Goal: Information Seeking & Learning: Learn about a topic

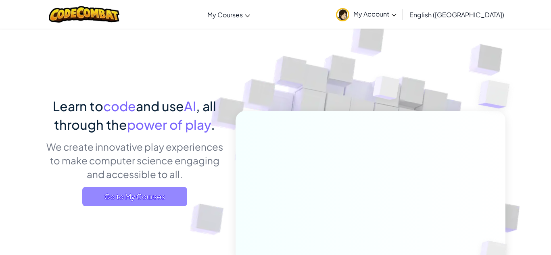
click at [168, 200] on span "Go to My Courses" at bounding box center [134, 196] width 105 height 19
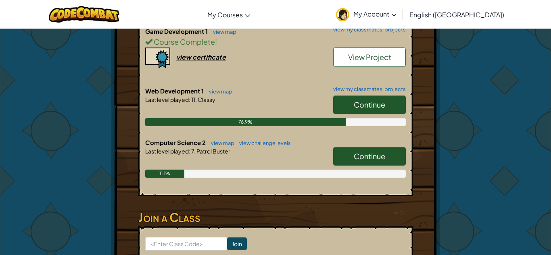
scroll to position [250, 0]
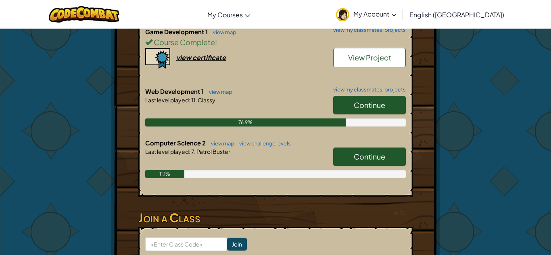
click at [365, 152] on span "Continue" at bounding box center [369, 156] width 31 height 9
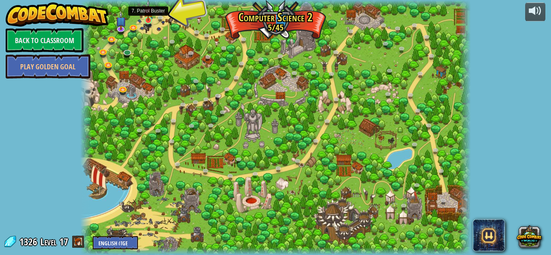
click at [148, 19] on img at bounding box center [148, 10] width 9 height 21
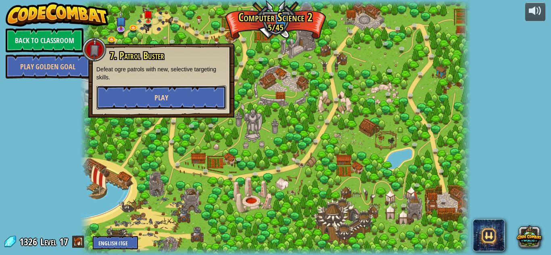
click at [170, 95] on button "Play" at bounding box center [161, 97] width 130 height 24
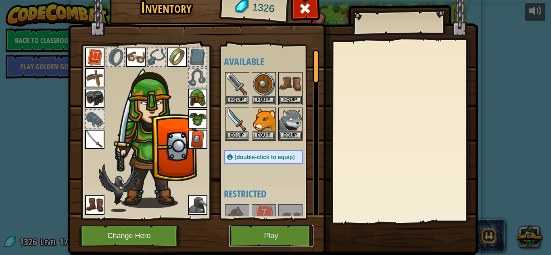
click at [243, 239] on button "Play" at bounding box center [271, 236] width 84 height 22
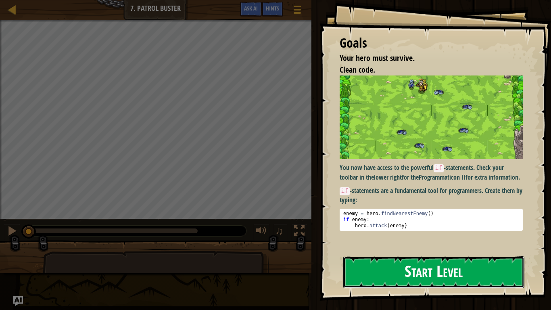
click at [485, 255] on button "Start Level" at bounding box center [433, 272] width 181 height 32
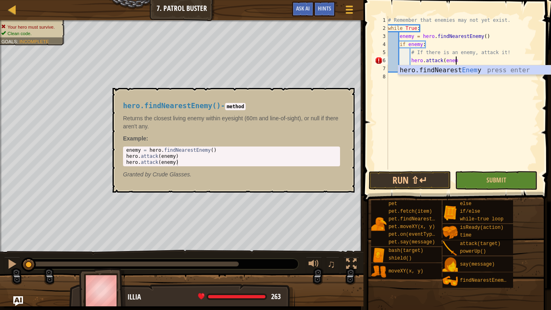
scroll to position [4, 10]
type textarea "hero.attack(enemy)"
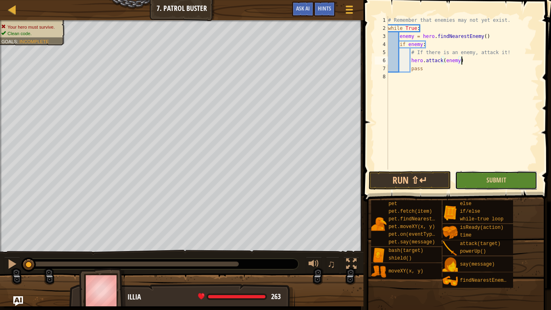
click at [481, 181] on button "Submit" at bounding box center [496, 180] width 82 height 19
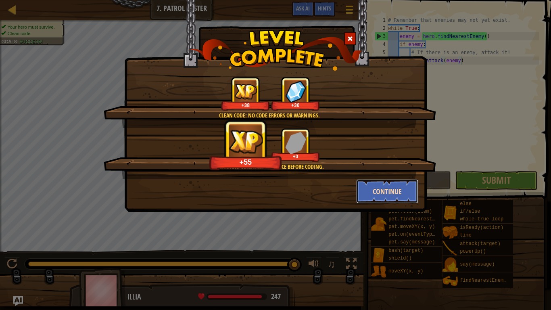
click at [406, 186] on button "Continue" at bounding box center [387, 191] width 62 height 24
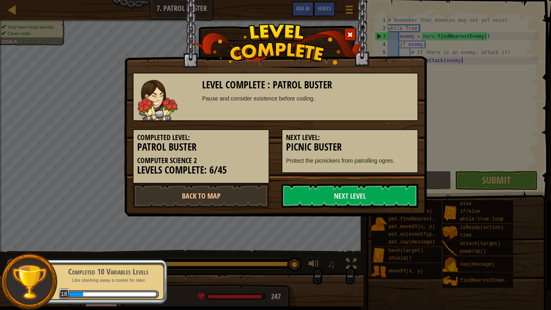
click at [406, 186] on link "Next Level" at bounding box center [349, 195] width 137 height 24
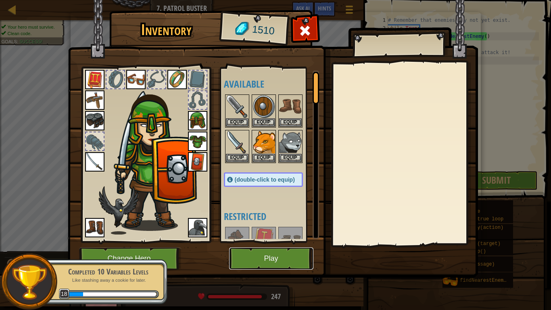
click at [269, 255] on button "Play" at bounding box center [271, 258] width 84 height 22
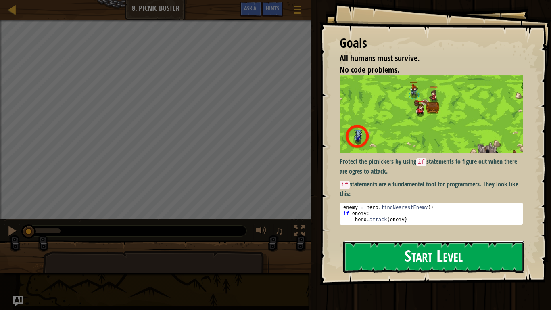
click at [427, 249] on button "Start Level" at bounding box center [433, 257] width 181 height 32
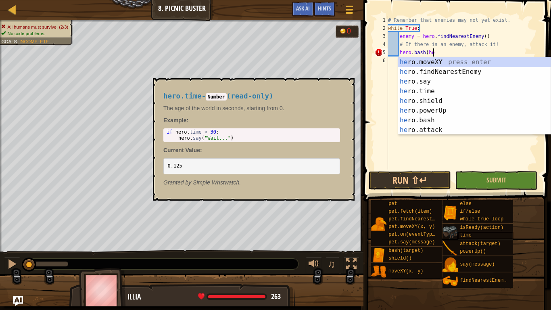
scroll to position [4, 6]
type textarea "hero.bash(hero"
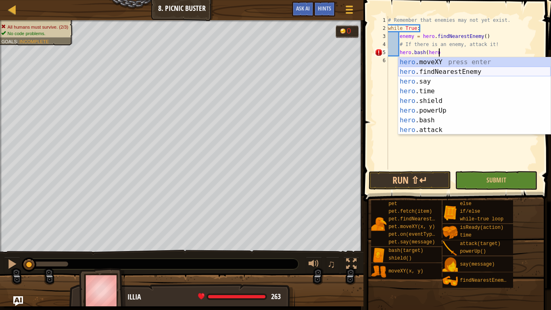
click at [491, 73] on div "hero .moveXY press enter hero .findNearestEnemy press enter hero .say press ent…" at bounding box center [474, 105] width 152 height 97
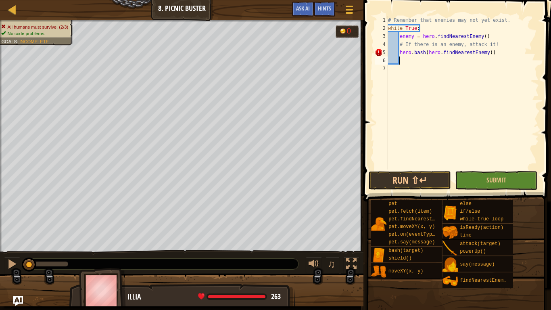
click at [452, 51] on div "# Remember that enemies may not yet exist. while True : enemy = hero . findNear…" at bounding box center [462, 100] width 152 height 169
click at [304, 11] on span "Ask AI" at bounding box center [303, 8] width 14 height 8
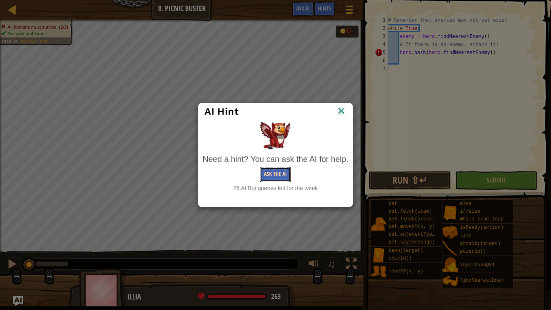
click at [267, 179] on button "Ask the AI" at bounding box center [275, 174] width 31 height 15
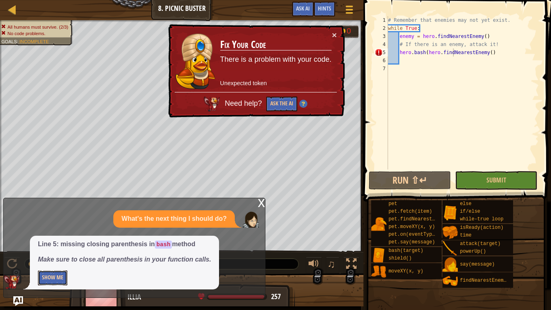
click at [58, 255] on button "Show Me" at bounding box center [52, 277] width 29 height 15
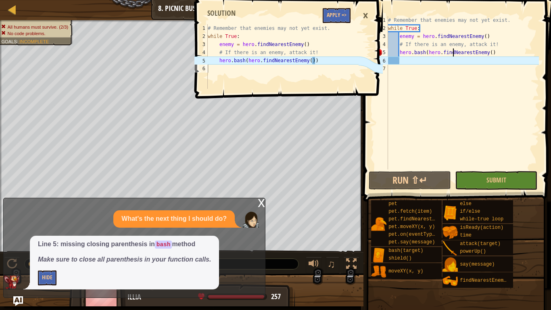
click at [495, 52] on div "# Remember that enemies may not yet exist. while True : enemy = hero . findNear…" at bounding box center [462, 100] width 152 height 169
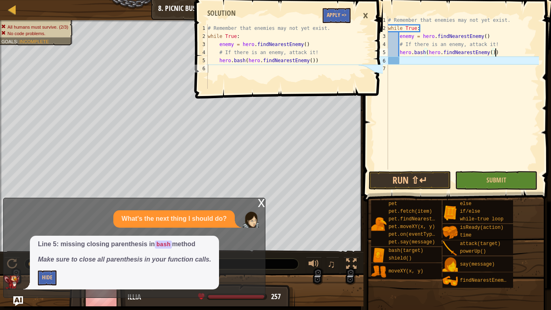
click at [362, 16] on div "×" at bounding box center [365, 15] width 14 height 19
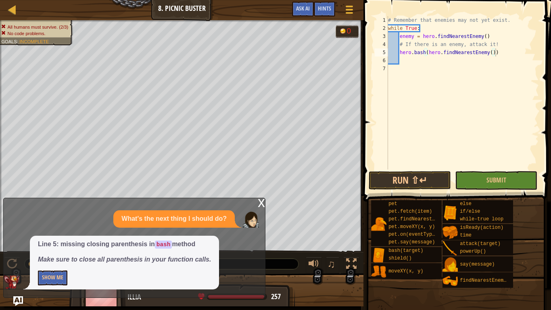
click at [260, 206] on div "x" at bounding box center [261, 202] width 7 height 8
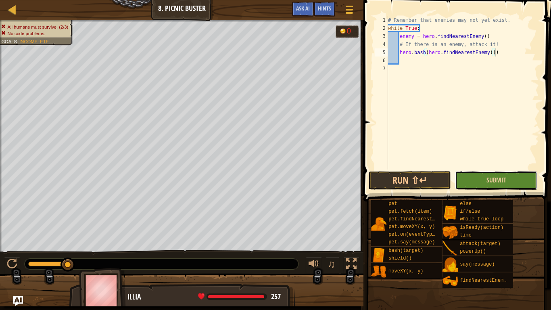
click at [496, 187] on button "Submit" at bounding box center [496, 180] width 82 height 19
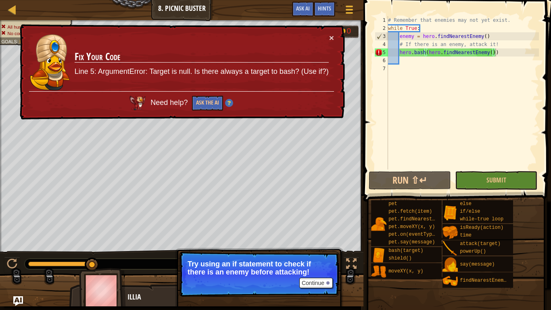
click at [441, 54] on div "# Remember that enemies may not yet exist. while True : enemy = hero . findNear…" at bounding box center [462, 100] width 152 height 169
click at [504, 56] on div "# Remember that enemies may not yet exist. while True : enemy = hero . findNear…" at bounding box center [462, 100] width 152 height 169
click at [203, 103] on button "Ask the AI" at bounding box center [207, 103] width 31 height 15
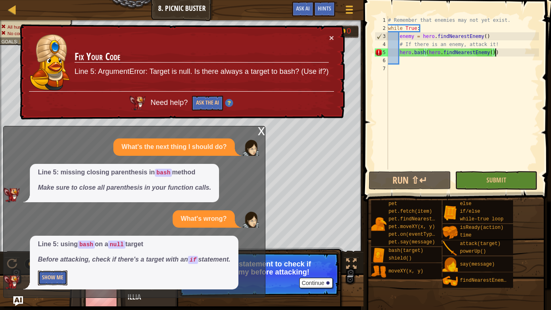
click at [56, 255] on button "Show Me" at bounding box center [52, 277] width 29 height 15
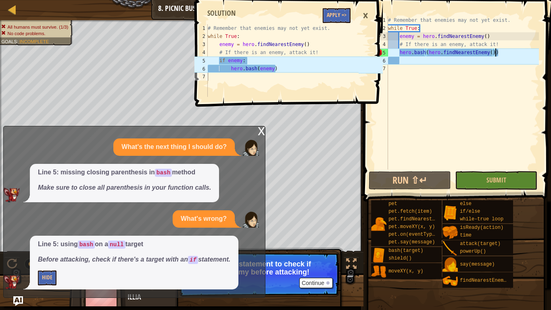
click at [504, 55] on div "# Remember that enemies may not yet exist. while True : enemy = hero . findNear…" at bounding box center [462, 100] width 152 height 169
type textarea "hero.bash(hero.findNear"
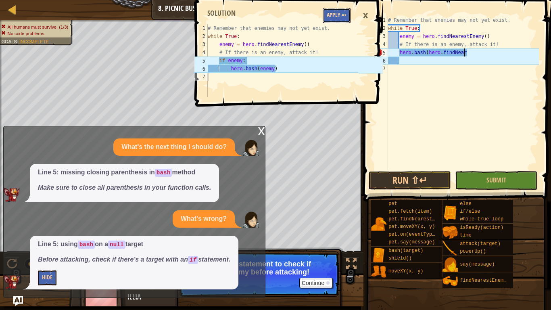
click at [336, 15] on button "Apply =>" at bounding box center [337, 15] width 28 height 15
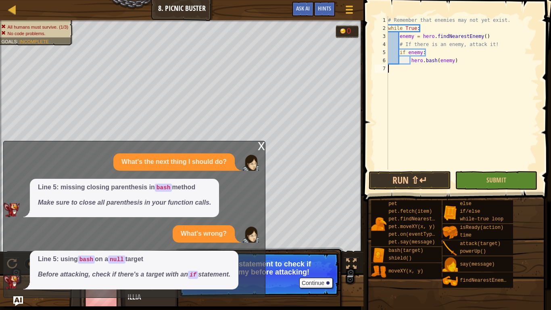
scroll to position [4, 0]
click at [257, 146] on div "x What's the next thing I should do? Line 5: missing closing parenthesis in bas…" at bounding box center [134, 219] width 262 height 157
click at [261, 145] on div "x" at bounding box center [261, 145] width 7 height 8
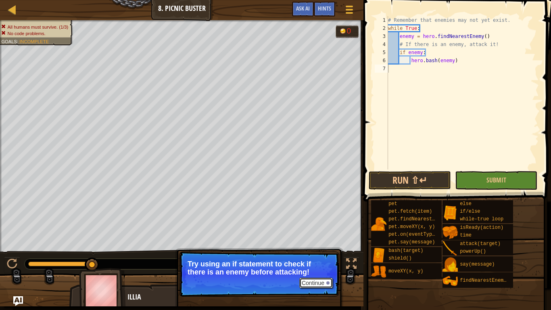
click at [318, 255] on button "Continue" at bounding box center [315, 282] width 33 height 10
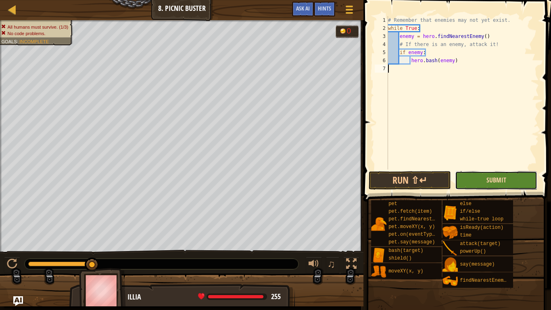
click at [489, 178] on span "Submit" at bounding box center [496, 179] width 20 height 9
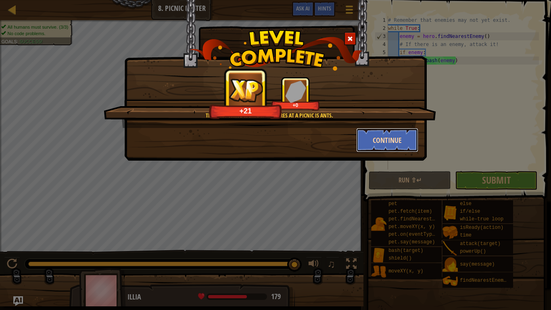
click at [387, 147] on button "Continue" at bounding box center [387, 140] width 62 height 24
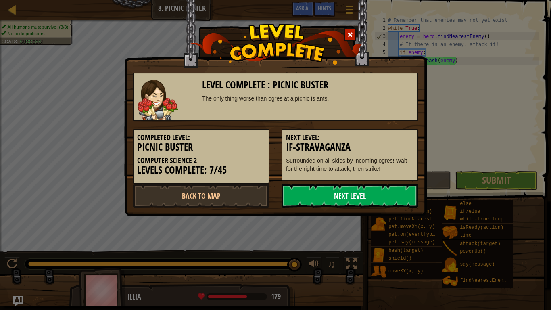
click at [349, 199] on link "Next Level" at bounding box center [349, 195] width 137 height 24
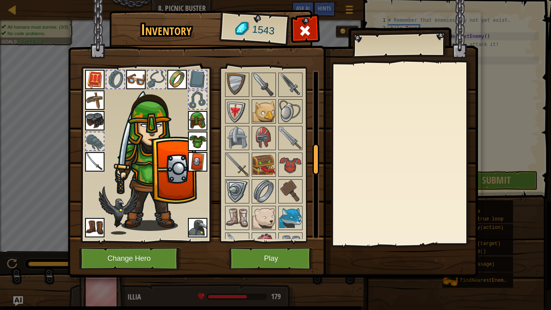
scroll to position [397, 0]
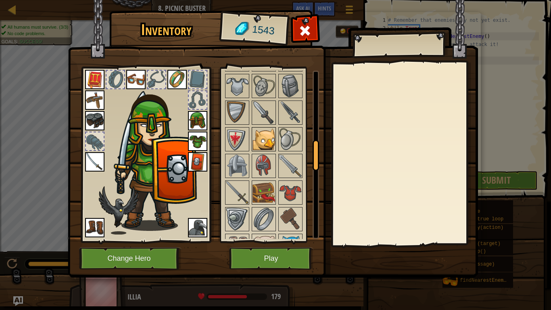
click at [262, 132] on img at bounding box center [263, 139] width 23 height 23
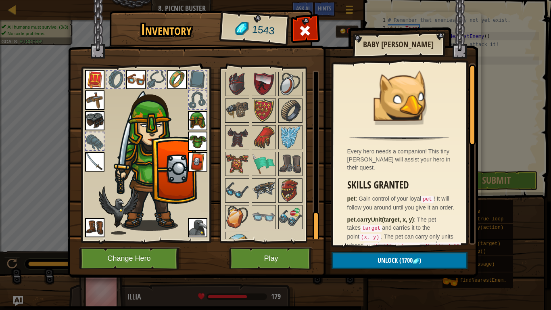
scroll to position [817, 0]
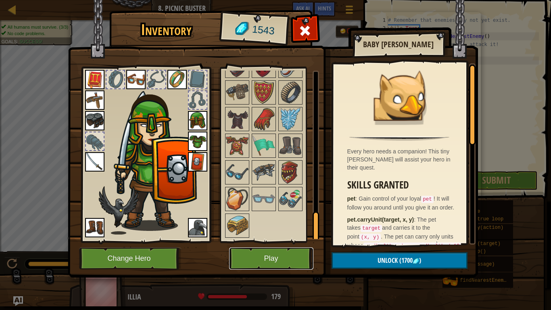
click at [275, 255] on button "Play" at bounding box center [271, 258] width 84 height 22
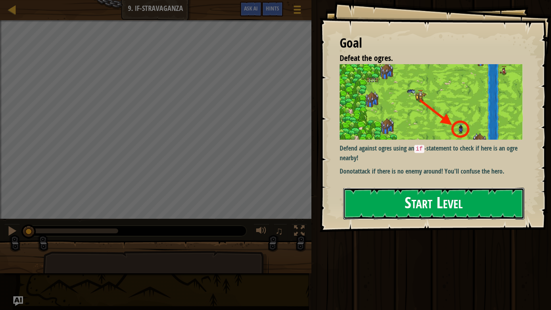
click at [411, 209] on button "Start Level" at bounding box center [433, 203] width 181 height 32
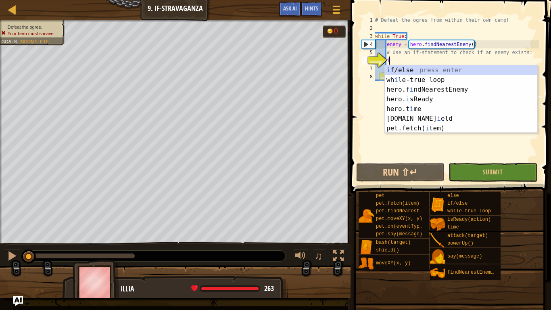
scroll to position [4, 2]
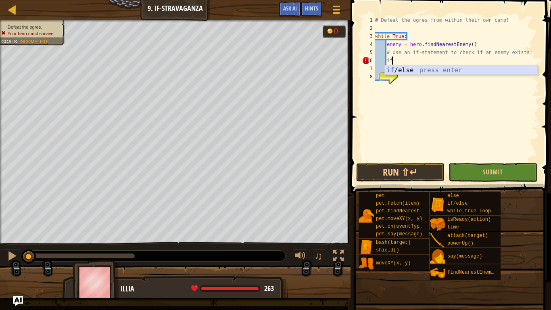
click at [414, 70] on div "if /else press enter" at bounding box center [461, 79] width 152 height 29
type textarea "if enemy:"
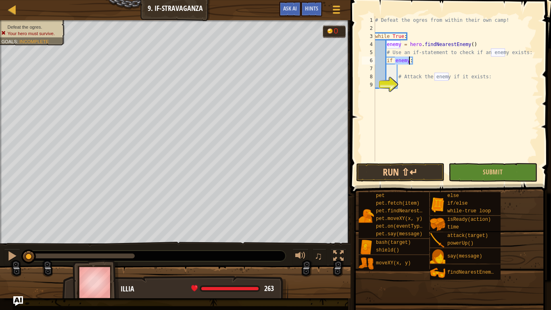
click at [421, 63] on div "# Defeat the ogres from within their own camp! while True : enemy = hero . find…" at bounding box center [455, 96] width 165 height 161
click at [416, 69] on div "# Defeat the ogres from within their own camp! while True : enemy = hero . find…" at bounding box center [455, 96] width 165 height 161
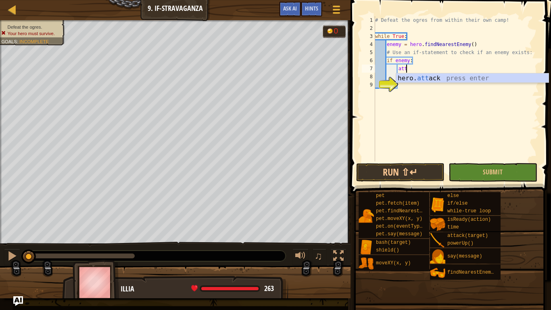
scroll to position [4, 4]
click at [425, 77] on div "hero. att ack press enter" at bounding box center [472, 87] width 152 height 29
type textarea "hero.attack(enemy)"
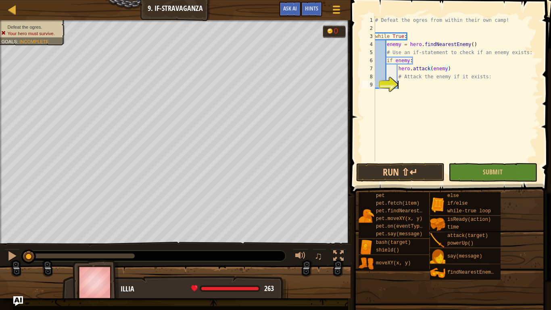
click at [435, 86] on div "# Defeat the ogres from within their own camp! while True : enemy = hero . find…" at bounding box center [455, 96] width 165 height 161
click at [477, 173] on button "Submit" at bounding box center [492, 172] width 88 height 19
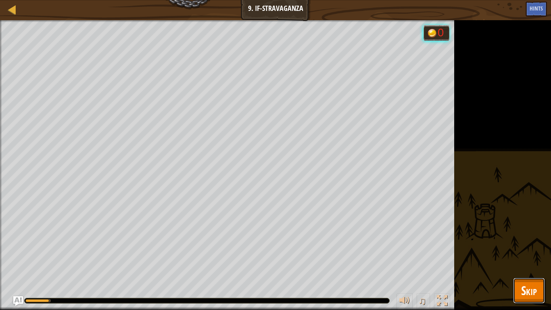
click at [528, 255] on span "Skip" at bounding box center [529, 290] width 16 height 17
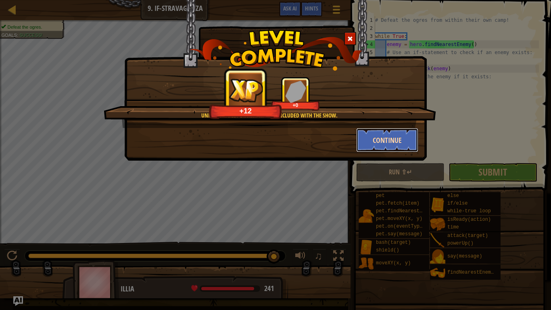
click at [392, 139] on button "Continue" at bounding box center [387, 140] width 62 height 24
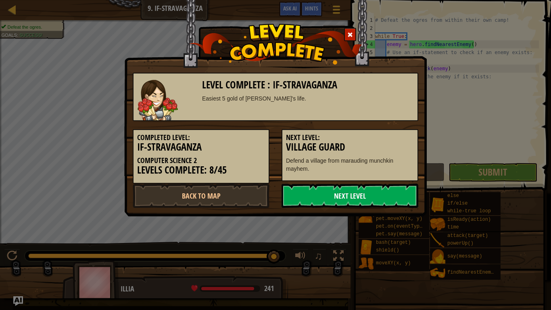
click at [370, 198] on link "Next Level" at bounding box center [349, 195] width 137 height 24
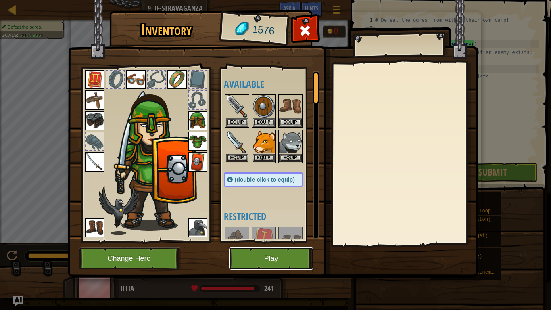
click at [287, 255] on button "Play" at bounding box center [271, 258] width 84 height 22
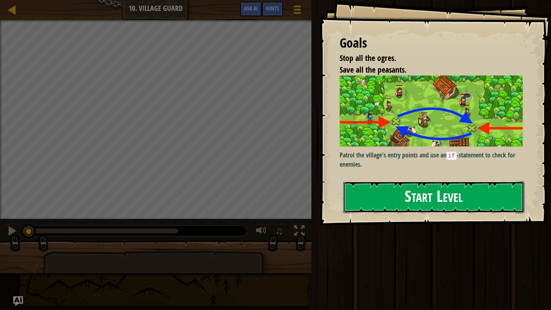
click at [381, 190] on button "Start Level" at bounding box center [433, 197] width 181 height 32
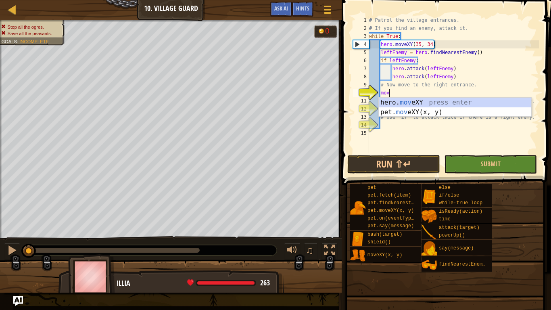
scroll to position [4, 3]
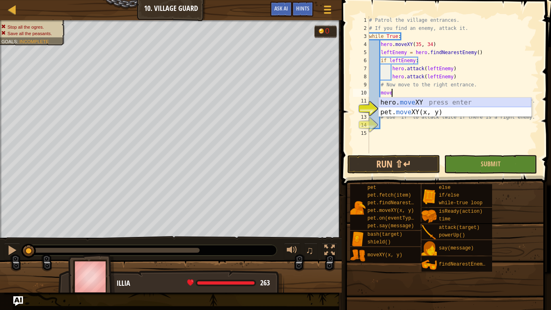
click at [446, 100] on div "hero. move XY press enter pet. move XY(x, y) press enter" at bounding box center [455, 117] width 152 height 39
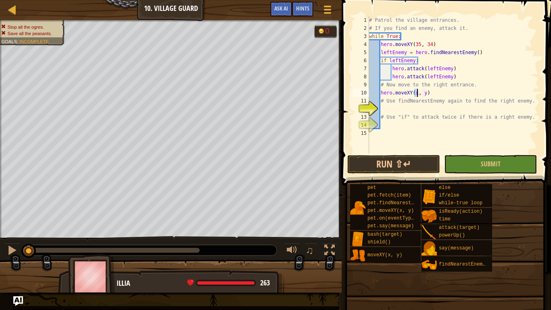
click at [433, 91] on div "# Patrol the village entrances. # If you find an enemy, attack it. while True :…" at bounding box center [452, 92] width 171 height 153
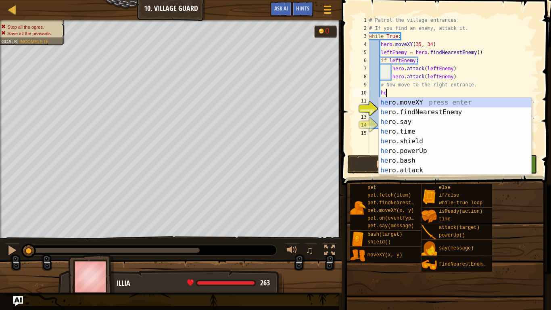
type textarea "h"
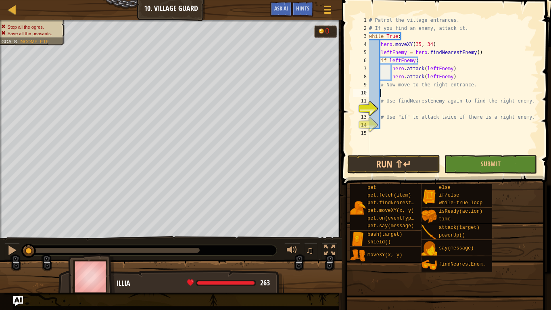
scroll to position [4, 1]
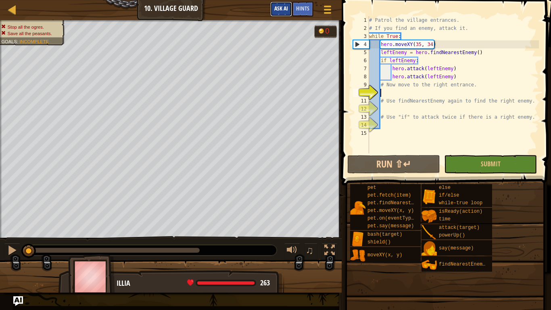
click at [287, 13] on button "Ask AI" at bounding box center [281, 9] width 22 height 15
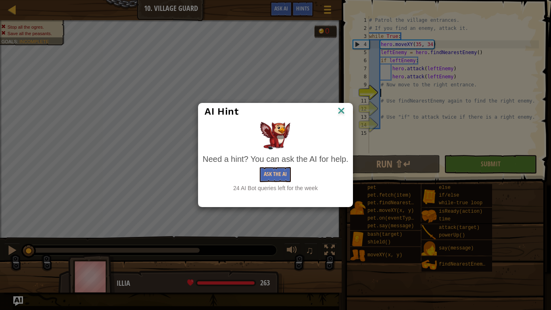
click at [296, 173] on div "Ask the AI" at bounding box center [275, 174] width 146 height 15
click at [287, 171] on button "Ask the AI" at bounding box center [275, 174] width 31 height 15
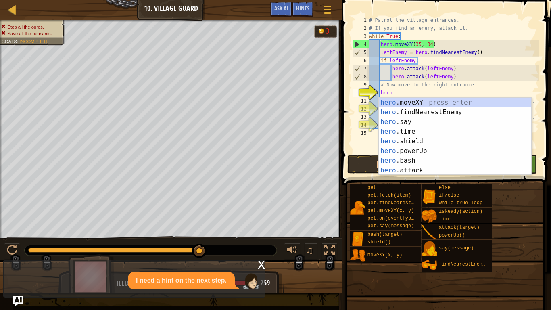
scroll to position [4, 3]
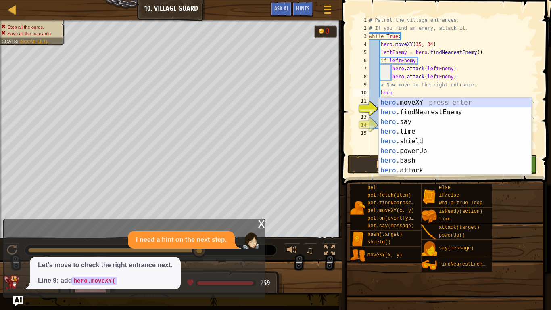
click at [408, 103] on div "hero .moveXY press enter hero .findNearestEnemy press enter hero .say press ent…" at bounding box center [455, 146] width 152 height 97
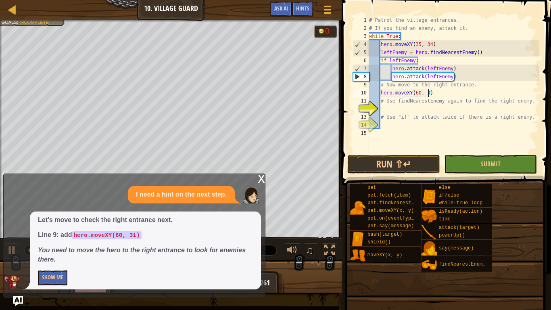
scroll to position [4, 9]
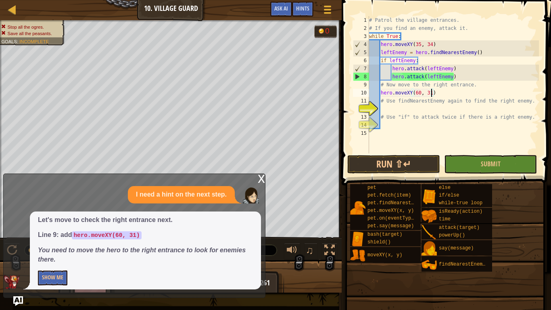
type textarea "hero.moveXY(60, 31)"
click at [258, 176] on div "x" at bounding box center [261, 178] width 7 height 8
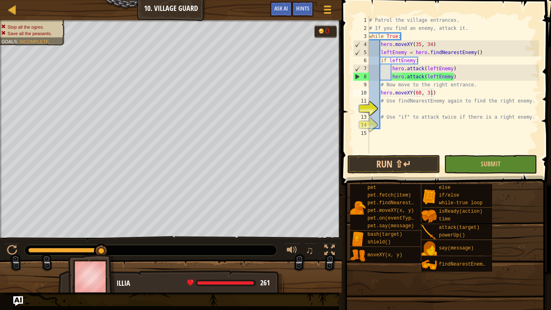
click at [434, 110] on div "# Patrol the village entrances. # If you find an enemy, attack it. while True :…" at bounding box center [452, 92] width 171 height 153
type textarea "h"
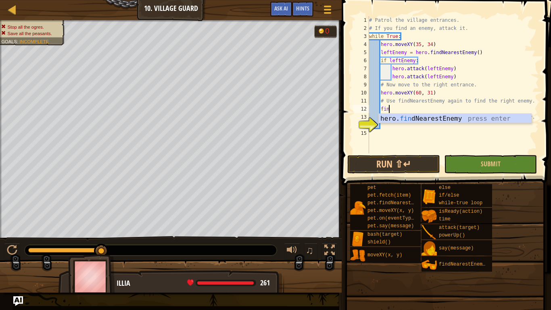
type textarea "find"
click at [458, 119] on div "hero. find NearestEnemy press enter" at bounding box center [455, 128] width 152 height 29
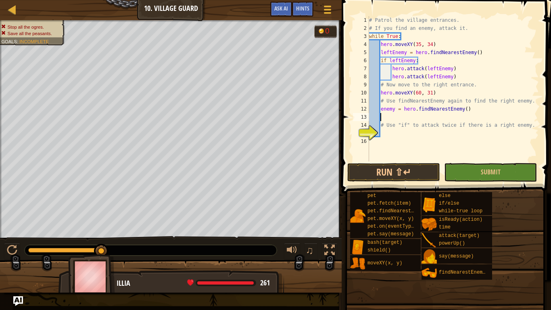
click at [427, 131] on div "# Patrol the village entrances. # If you find an enemy, attack it. while True :…" at bounding box center [452, 96] width 171 height 161
click at [435, 143] on div "if /else press enter" at bounding box center [455, 152] width 152 height 29
type textarea "if enemy:"
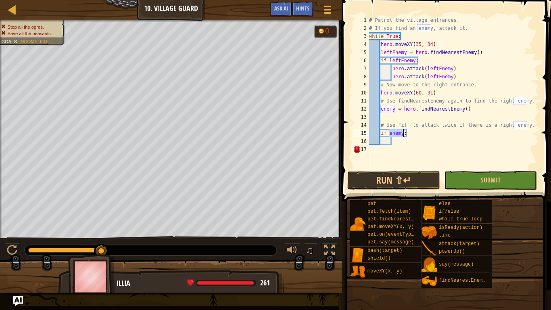
click at [408, 144] on div "# Patrol the village entrances. # If you find an enemy, attack it. while True :…" at bounding box center [452, 100] width 171 height 169
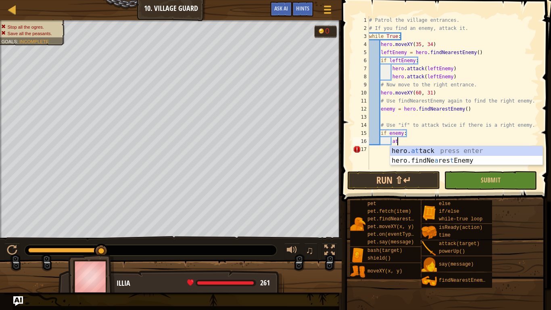
scroll to position [4, 4]
click at [421, 149] on div "hero. at tack press enter hero.findNe a res t Enemy press enter" at bounding box center [466, 165] width 152 height 39
type textarea "hero.attack(enemy)"
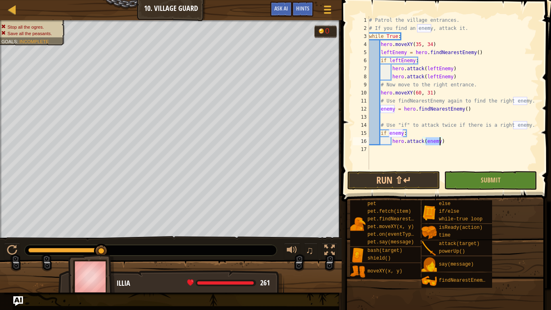
click at [454, 156] on div "# Patrol the village entrances. # If you find an enemy, attack it. while True :…" at bounding box center [452, 100] width 171 height 169
click at [458, 178] on button "Submit" at bounding box center [490, 180] width 93 height 19
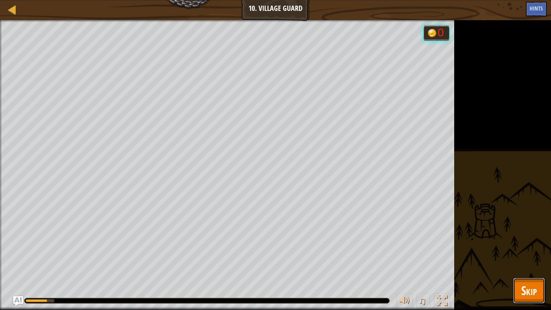
click at [532, 255] on span "Skip" at bounding box center [529, 290] width 16 height 17
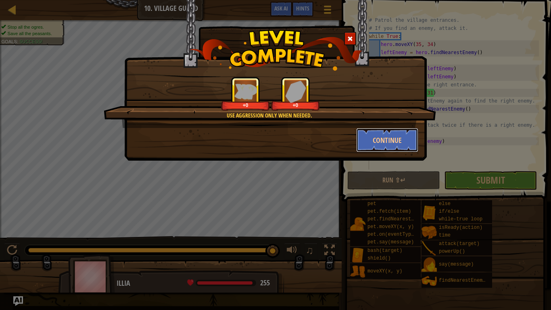
click at [391, 147] on button "Continue" at bounding box center [387, 140] width 62 height 24
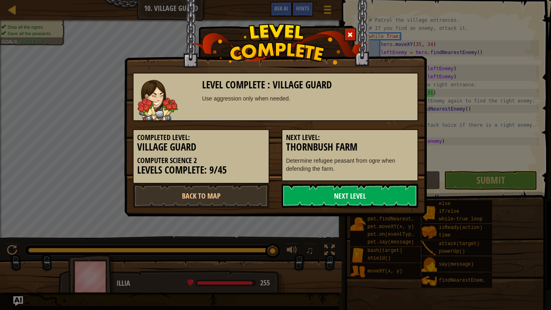
click at [389, 189] on link "Next Level" at bounding box center [349, 195] width 137 height 24
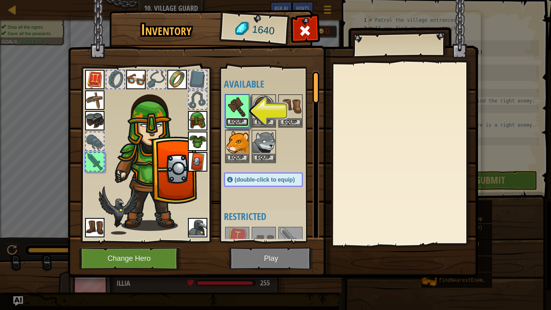
click at [239, 123] on button "Equip" at bounding box center [237, 122] width 23 height 8
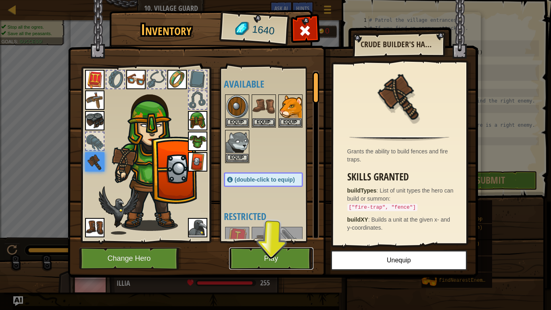
click at [283, 252] on button "Play" at bounding box center [271, 258] width 84 height 22
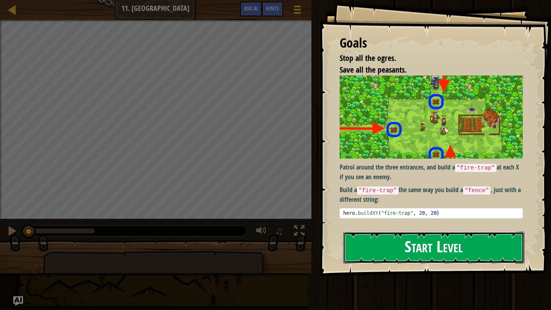
click at [384, 255] on button "Start Level" at bounding box center [433, 247] width 181 height 32
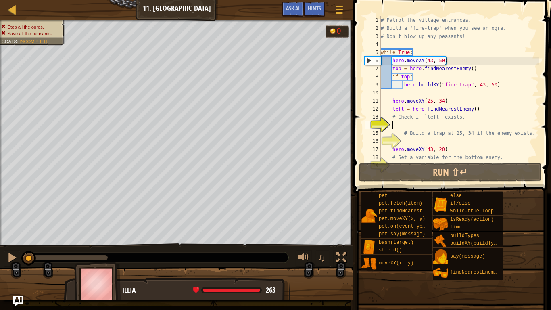
scroll to position [16, 0]
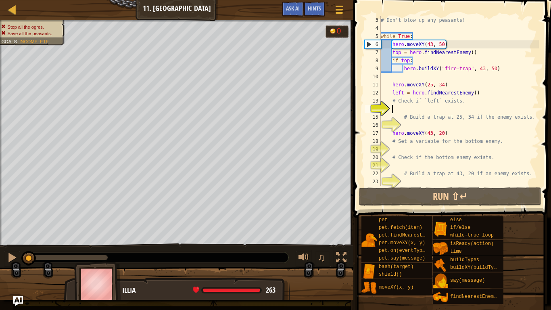
click at [426, 127] on div "# Don't blow up any peasants! while True : hero . moveXY ( 43 , 50 ) top = hero…" at bounding box center [459, 108] width 160 height 185
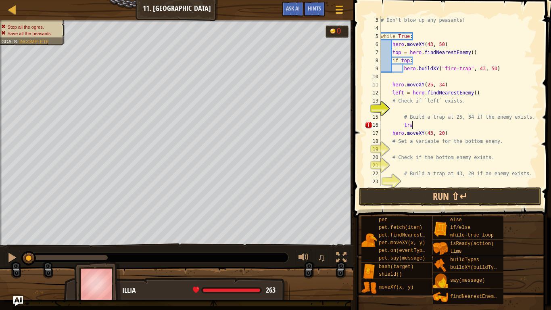
scroll to position [4, 4]
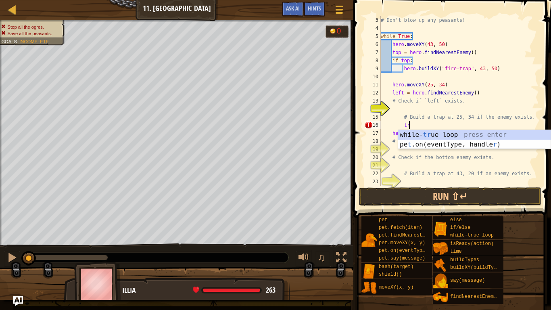
type textarea "t"
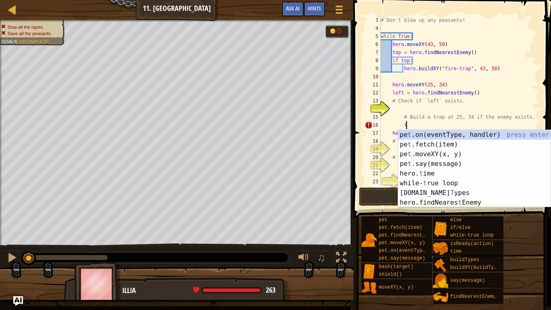
click at [428, 123] on div "# Don't blow up any peasants! while True : hero . moveXY ( 43 , 50 ) top = hero…" at bounding box center [459, 108] width 160 height 185
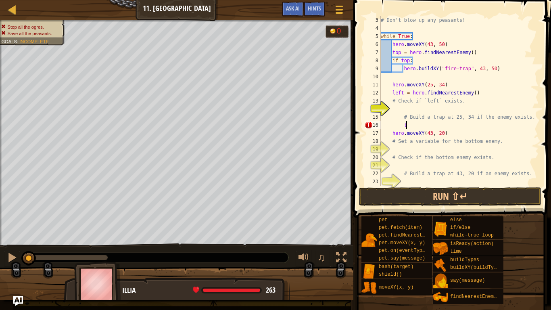
scroll to position [4, 3]
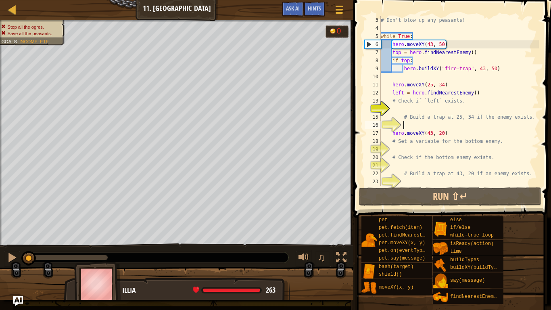
click at [414, 110] on div "# Don't blow up any peasants! while True : hero . moveXY ( 43 , 50 ) top = hero…" at bounding box center [459, 108] width 160 height 185
click at [409, 150] on div "# Don't blow up any peasants! while True : hero . moveXY ( 43 , 50 ) top = hero…" at bounding box center [459, 108] width 160 height 185
click at [293, 12] on button "Ask AI" at bounding box center [293, 9] width 22 height 15
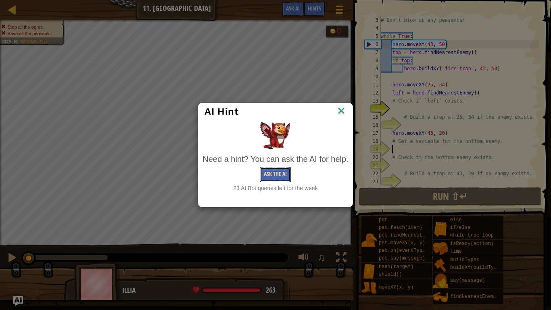
click at [275, 176] on button "Ask the AI" at bounding box center [275, 174] width 31 height 15
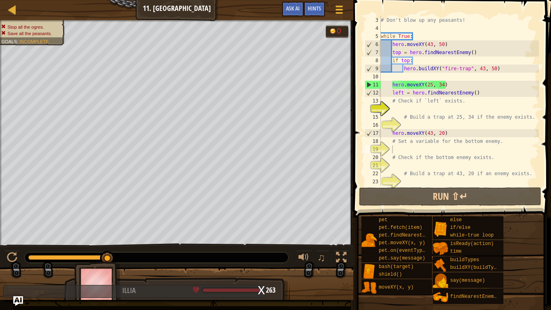
click at [258, 255] on div "x" at bounding box center [261, 289] width 7 height 8
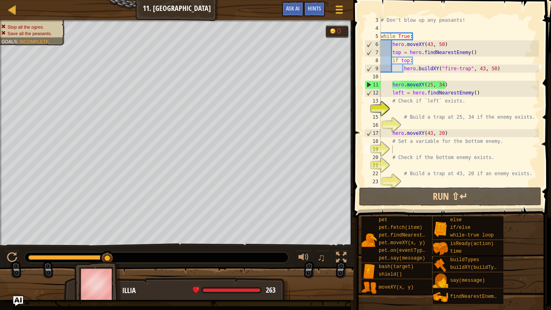
click at [431, 76] on div "# Don't blow up any peasants! while True : hero . moveXY ( 43 , 50 ) top = hero…" at bounding box center [459, 108] width 160 height 185
click at [391, 87] on div "# Don't blow up any peasants! while True : hero . moveXY ( 43 , 50 ) top = hero…" at bounding box center [459, 108] width 160 height 185
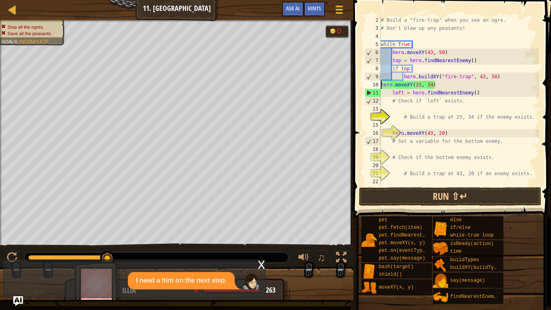
scroll to position [8, 0]
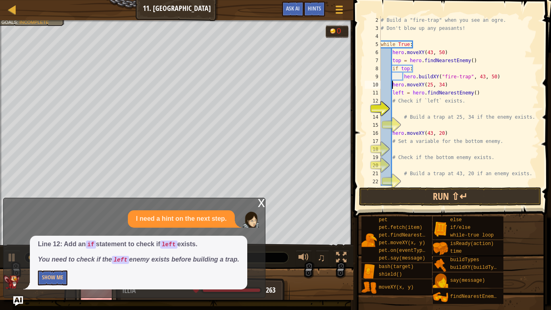
click at [476, 100] on div "# Build a "fire-trap" when you see an ogre. # Don't blow up any peasants! while…" at bounding box center [459, 108] width 160 height 185
click at [393, 85] on div "# Build a "fire-trap" when you see an ogre. # Don't blow up any peasants! while…" at bounding box center [459, 108] width 160 height 185
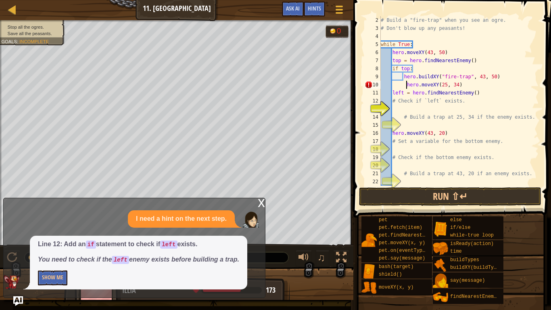
click at [393, 96] on div "# Build a "fire-trap" when you see an ogre. # Don't blow up any peasants! while…" at bounding box center [459, 108] width 160 height 185
click at [407, 86] on div "# Build a "fire-trap" when you see an ogre. # Don't blow up any peasants! while…" at bounding box center [459, 108] width 160 height 185
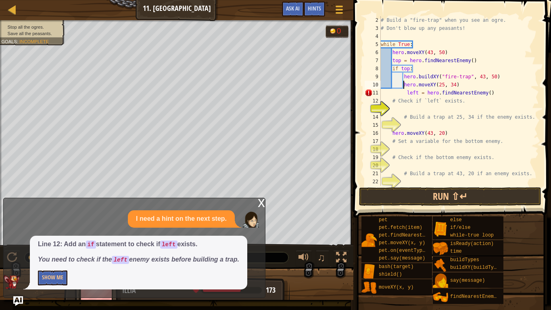
click at [407, 94] on div "# Build a "fire-trap" when you see an ogre. # Don't blow up any peasants! while…" at bounding box center [459, 108] width 160 height 185
type textarea "left = hero.findNearestEnemy()"
click at [399, 111] on div "# Build a "fire-trap" when you see an ogre. # Don't blow up any peasants! while…" at bounding box center [459, 108] width 160 height 185
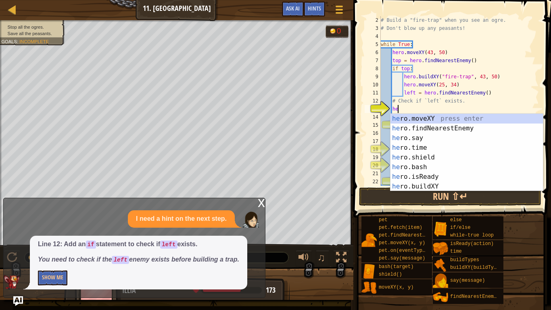
scroll to position [4, 2]
type textarea "hero"
click at [415, 129] on div "hero .moveXY press enter hero .findNearestEnemy press enter hero .say press ent…" at bounding box center [466, 162] width 152 height 97
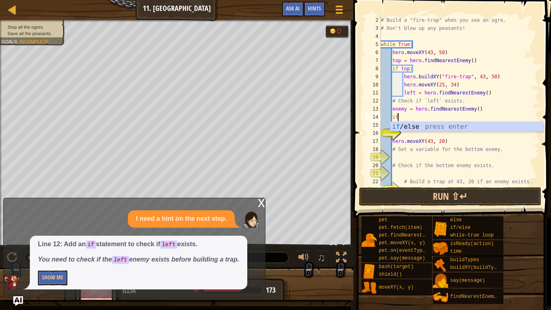
scroll to position [4, 2]
click at [429, 125] on div "if /else press enter" at bounding box center [466, 136] width 152 height 29
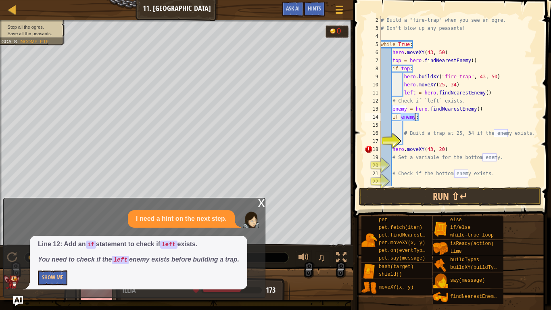
click at [427, 130] on div "# Build a "fire-trap" when you see an ogre. # Don't blow up any peasants! while…" at bounding box center [459, 108] width 160 height 185
type textarea "# Build a trap at 25, 34 if the enemy exists."
click at [419, 128] on div "# Build a "fire-trap" when you see an ogre. # Don't blow up any peasants! while…" at bounding box center [459, 108] width 160 height 185
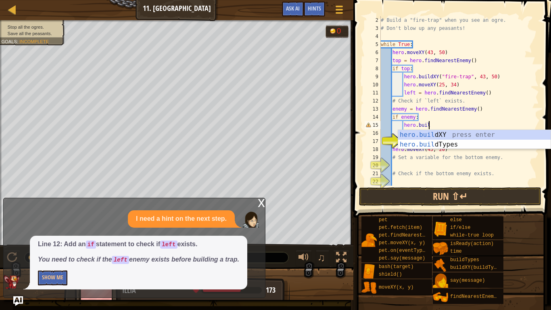
scroll to position [4, 7]
click at [434, 134] on div "[DOMAIN_NAME] XY press enter [DOMAIN_NAME] Types press enter" at bounding box center [474, 149] width 152 height 39
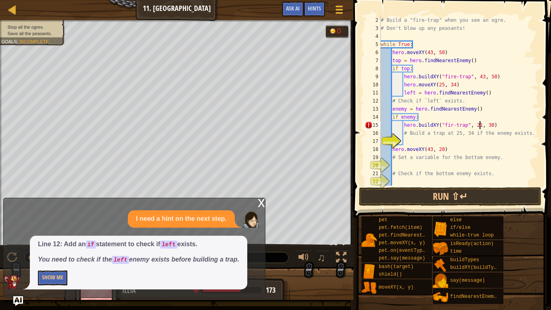
scroll to position [4, 15]
type textarea "hero.buildXY("fir-trap", 21, 34)"
click at [458, 139] on div "# Build a "fire-trap" when you see an ogre. # Don't blow up any peasants! while…" at bounding box center [459, 108] width 160 height 185
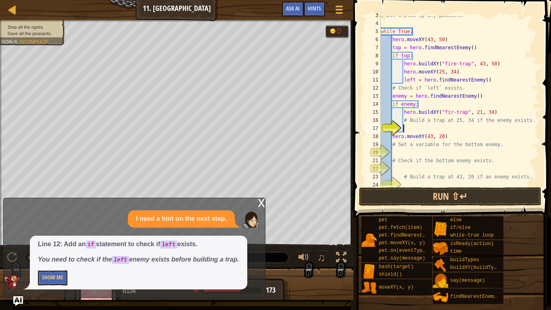
scroll to position [21, 0]
click at [441, 148] on div "# Don't blow up any peasants! while True : hero . moveXY ( 43 , 50 ) top = hero…" at bounding box center [459, 103] width 160 height 185
type textarea "# Set a variable for the bottom enemy."
click at [440, 154] on div "# Don't blow up any peasants! while True : hero . moveXY ( 43 , 50 ) top = hero…" at bounding box center [459, 103] width 160 height 185
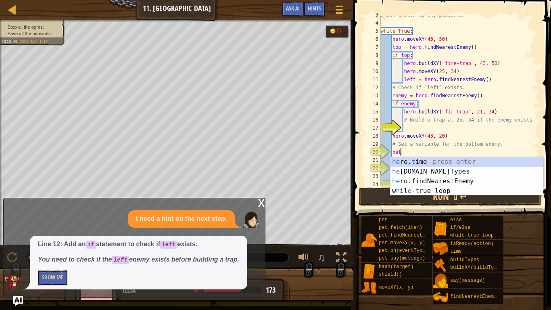
scroll to position [4, 2]
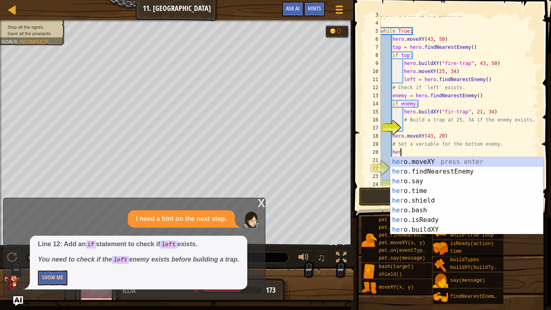
type textarea "hero"
click at [448, 170] on div "hero .moveXY press enter hero .findNearestEnemy press enter hero .say press ent…" at bounding box center [466, 205] width 152 height 97
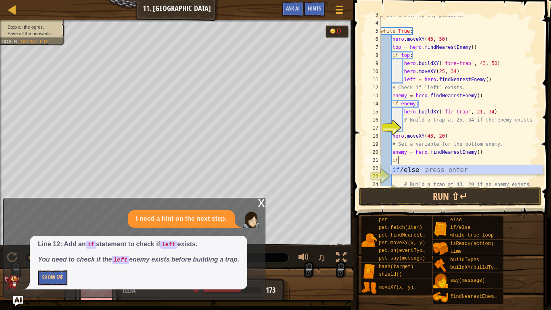
scroll to position [4, 2]
click at [477, 170] on div "if /else press enter" at bounding box center [466, 179] width 152 height 29
type textarea "if enemy:"
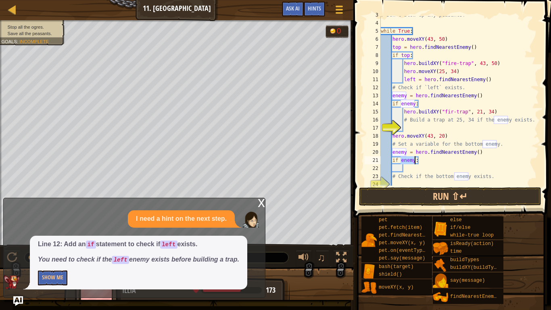
click at [427, 169] on div "# Don't blow up any peasants! while True : hero . moveXY ( 43 , 50 ) top = hero…" at bounding box center [459, 103] width 160 height 185
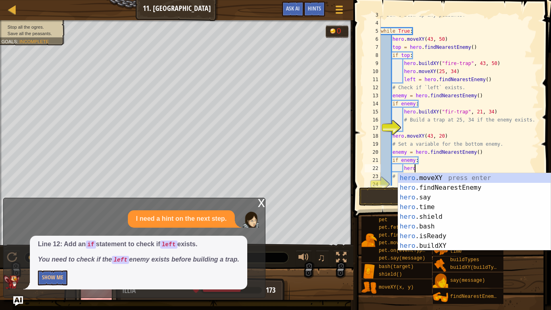
scroll to position [4, 4]
click at [428, 242] on div "hero .moveXY press enter hero .findNearestEnemy press enter hero .say press ent…" at bounding box center [474, 221] width 152 height 97
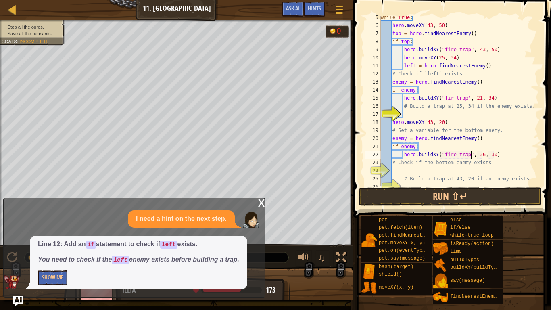
scroll to position [40, 0]
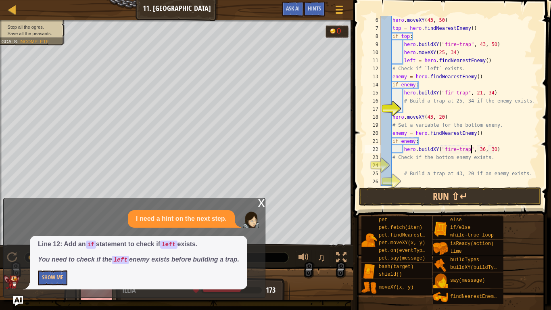
click at [481, 146] on div "hero . moveXY ( 43 , 50 ) top = hero . findNearestEnemy ( ) if top : hero . bui…" at bounding box center [459, 108] width 160 height 185
type textarea "hero.buildXY("fire-trap", 43, 19)"
click at [472, 165] on div "hero . moveXY ( 43 , 50 ) top = hero . findNearestEnemy ( ) if top : hero . bui…" at bounding box center [459, 108] width 160 height 185
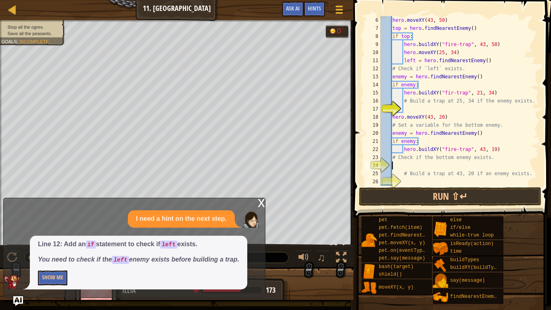
scroll to position [4, 1]
click at [522, 199] on button "Run ⇧↵" at bounding box center [450, 196] width 182 height 19
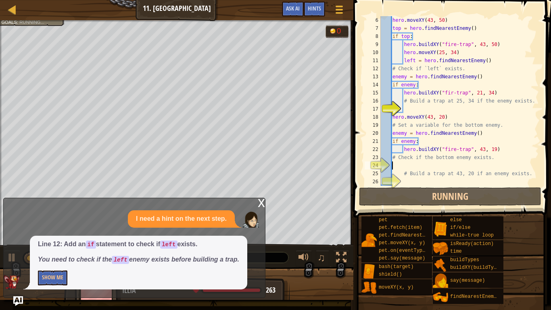
click at [260, 203] on div "x" at bounding box center [261, 202] width 7 height 8
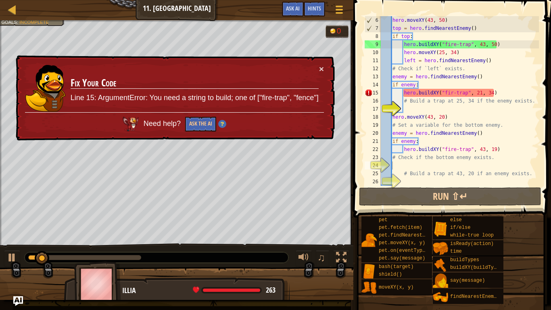
click at [461, 92] on div "hero . moveXY ( 43 , 50 ) top = hero . findNearestEnemy ( ) if top : hero . bui…" at bounding box center [459, 108] width 160 height 185
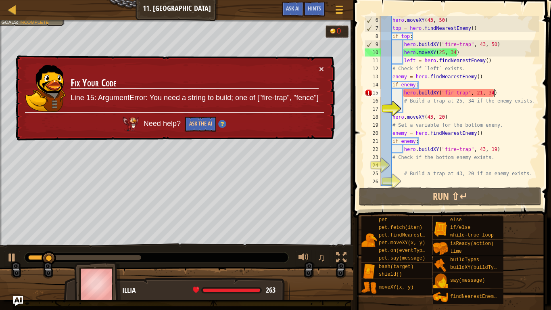
click at [494, 89] on div "hero . moveXY ( 43 , 50 ) top = hero . findNearestEnemy ( ) if top : hero . bui…" at bounding box center [459, 108] width 160 height 185
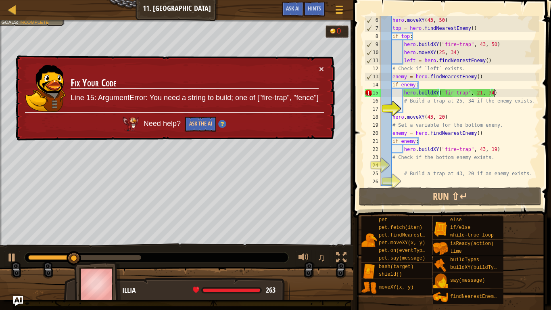
click at [439, 92] on div "hero . moveXY ( 43 , 50 ) top = hero . findNearestEnemy ( ) if top : hero . bui…" at bounding box center [459, 108] width 160 height 185
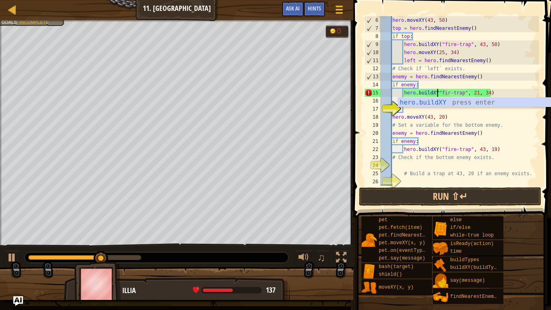
scroll to position [4, 9]
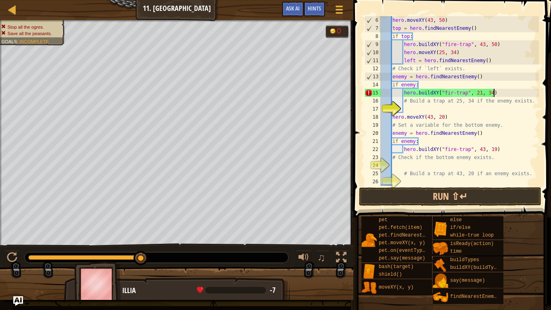
click at [438, 94] on div "hero . moveXY ( 43 , 50 ) top = hero . findNearestEnemy ( ) if top : hero . bui…" at bounding box center [459, 108] width 160 height 185
click at [439, 94] on div "hero . moveXY ( 43 , 50 ) top = hero . findNearestEnemy ( ) if top : hero . bui…" at bounding box center [459, 108] width 160 height 185
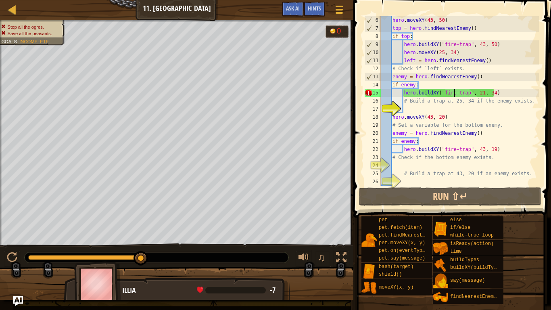
scroll to position [4, 11]
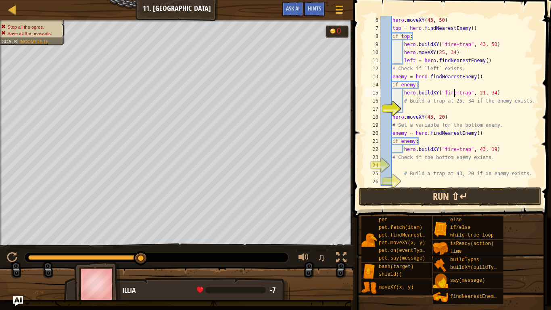
type textarea "hero.buildXY("fire-trap", 21, 34)"
click at [442, 197] on button "Run ⇧↵" at bounding box center [450, 196] width 182 height 19
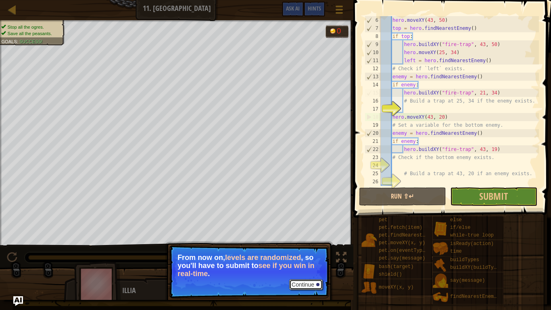
click at [305, 255] on button "Continue" at bounding box center [305, 284] width 33 height 10
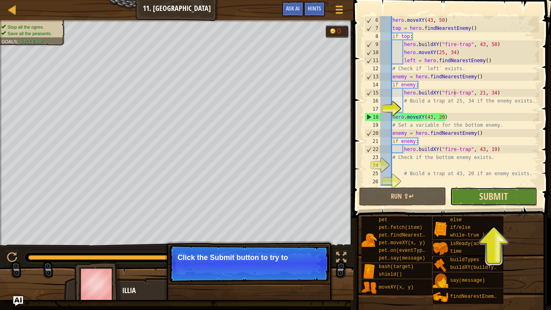
click at [481, 202] on span "Submit" at bounding box center [493, 195] width 29 height 13
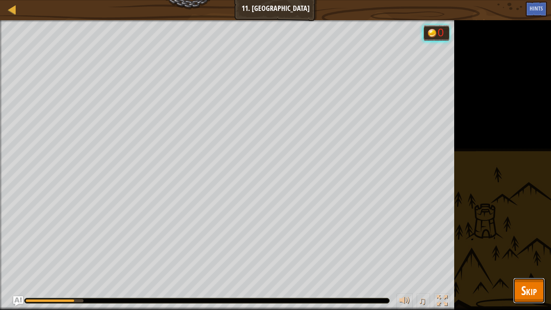
click at [517, 255] on button "Skip" at bounding box center [529, 290] width 32 height 26
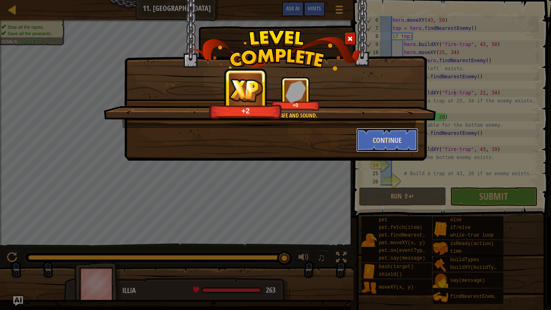
click at [383, 144] on button "Continue" at bounding box center [387, 140] width 62 height 24
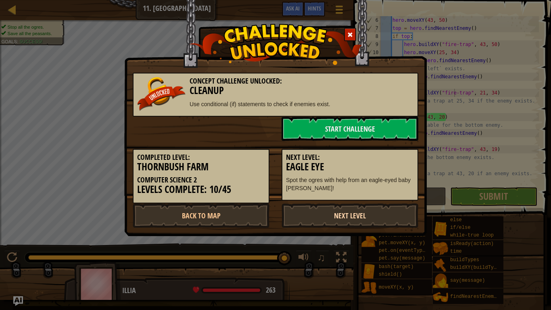
click at [342, 214] on link "Next Level" at bounding box center [349, 215] width 137 height 24
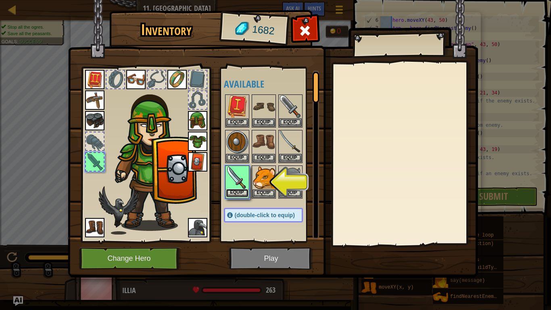
click at [241, 195] on button "Equip" at bounding box center [237, 193] width 23 height 8
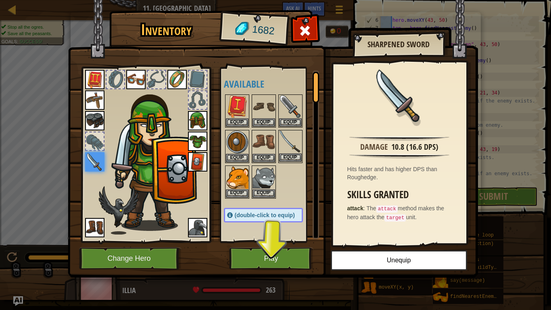
click at [291, 135] on img at bounding box center [290, 142] width 23 height 23
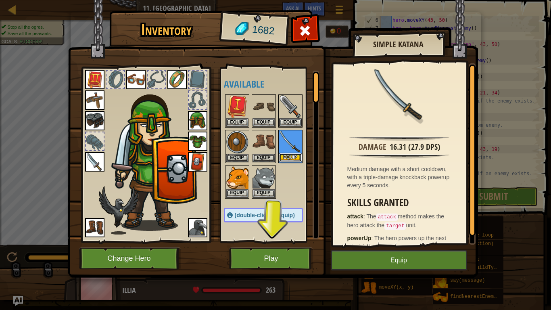
click at [293, 155] on button "Equip" at bounding box center [290, 157] width 23 height 8
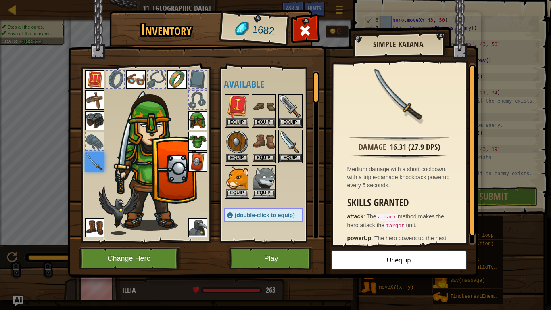
click at [261, 246] on img at bounding box center [273, 131] width 410 height 293
click at [267, 254] on button "Play" at bounding box center [271, 258] width 84 height 22
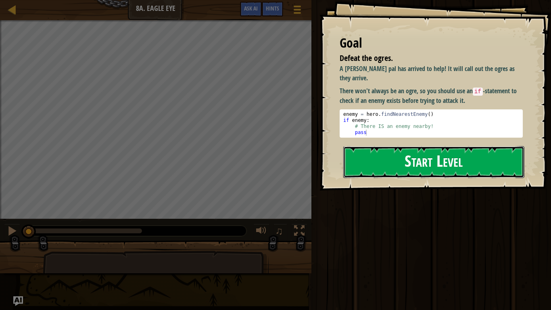
click at [386, 155] on button "Start Level" at bounding box center [433, 162] width 181 height 32
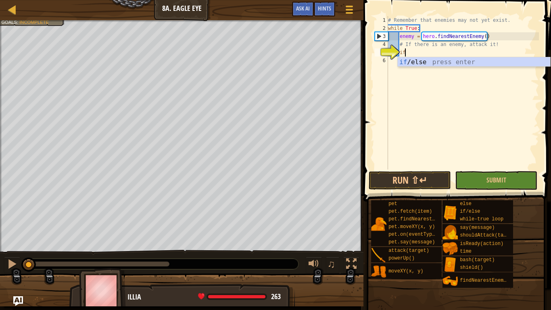
scroll to position [4, 2]
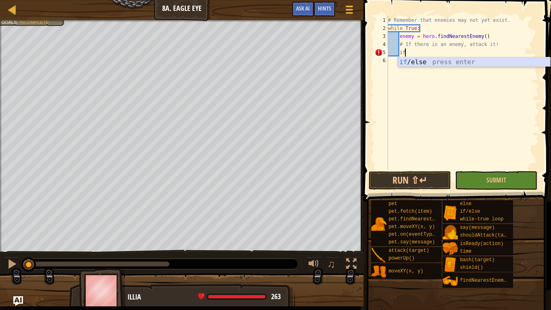
click at [429, 62] on div "if /else press enter" at bounding box center [473, 71] width 152 height 29
type textarea "if enemy:"
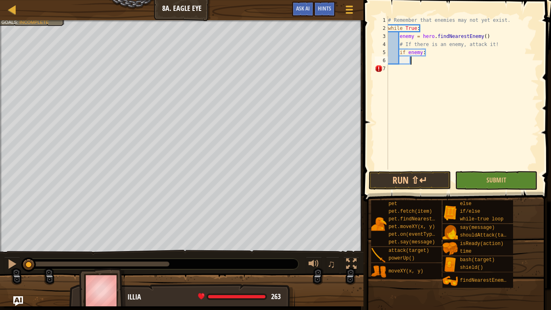
click at [421, 63] on div "# Remember that enemies may not yet exist. while True : enemy = hero . findNear…" at bounding box center [462, 100] width 152 height 169
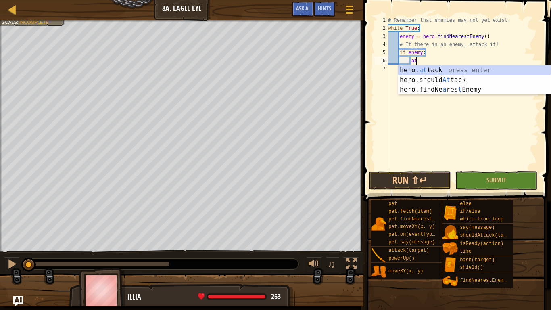
scroll to position [4, 4]
click at [425, 76] on div "hero. at tack press enter hero.should At tack press enter hero.findNe a res t E…" at bounding box center [474, 89] width 152 height 48
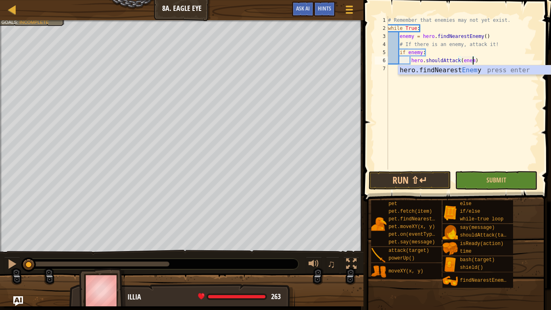
scroll to position [4, 12]
click at [469, 70] on div "hero.findNearest Enem y press enter" at bounding box center [474, 79] width 152 height 29
type textarea "hero.shouldAttack(hero.findNearestEnemy())"
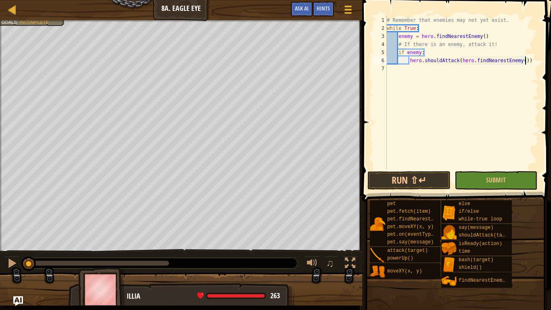
click at [459, 65] on div "# Remember that enemies may not yet exist. while True : enemy = hero . findNear…" at bounding box center [462, 100] width 154 height 169
click at [459, 64] on div "# Remember that enemies may not yet exist. while True : enemy = hero . findNear…" at bounding box center [462, 100] width 154 height 169
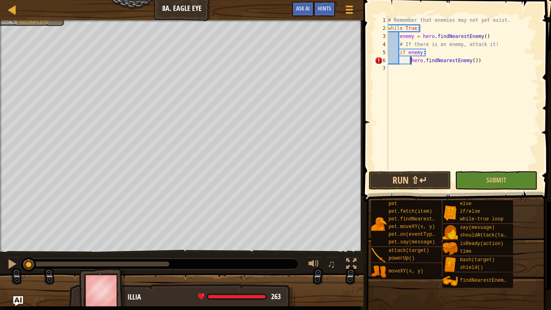
click at [472, 62] on div "# Remember that enemies may not yet exist. while True : enemy = hero . findNear…" at bounding box center [462, 100] width 152 height 169
click at [483, 61] on div "# Remember that enemies may not yet exist. while True : enemy = hero . findNear…" at bounding box center [462, 100] width 152 height 169
type textarea "hero.findNearestEnemy()"
click at [491, 65] on div "# Remember that enemies may not yet exist. while True : enemy = hero . findNear…" at bounding box center [462, 100] width 152 height 169
click at [475, 185] on button "Submit" at bounding box center [496, 180] width 82 height 19
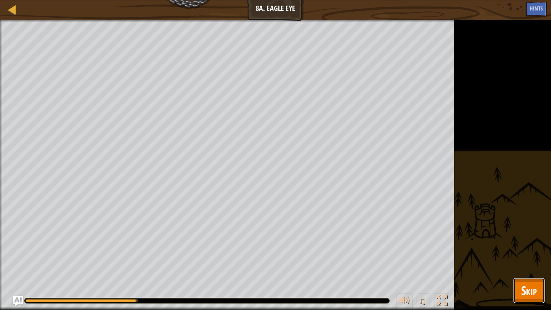
click at [535, 255] on span "Skip" at bounding box center [529, 290] width 16 height 17
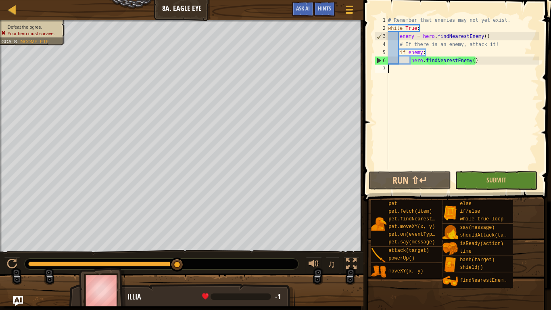
click at [493, 69] on div "# Remember that enemies may not yet exist. while True : enemy = hero . findNear…" at bounding box center [462, 100] width 152 height 169
click at [491, 60] on div "# Remember that enemies may not yet exist. while True : enemy = hero . findNear…" at bounding box center [462, 100] width 152 height 169
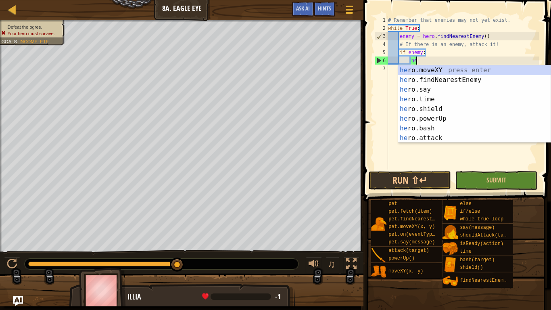
type textarea "h"
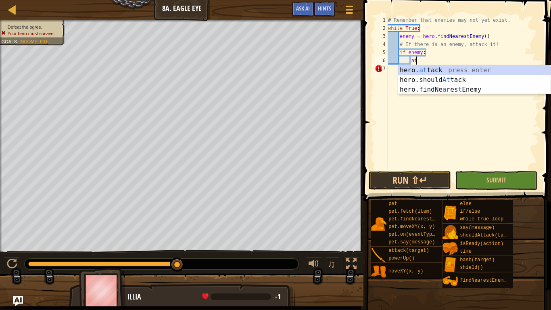
scroll to position [4, 4]
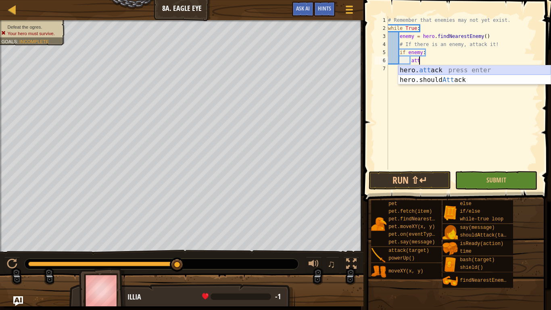
click at [435, 69] on div "hero. att ack press enter hero.should Att ack press enter" at bounding box center [474, 84] width 152 height 39
type textarea "hero.attack(enemy)"
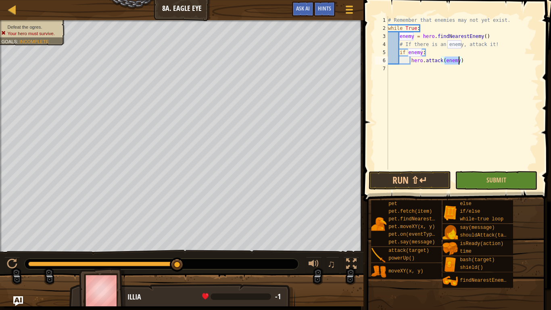
click at [454, 102] on div "# Remember that enemies may not yet exist. while True : enemy = hero . findNear…" at bounding box center [462, 100] width 152 height 169
click at [482, 185] on button "Submit" at bounding box center [496, 180] width 82 height 19
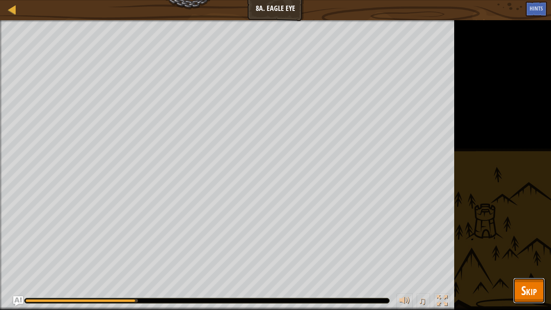
click at [525, 255] on span "Skip" at bounding box center [529, 290] width 16 height 17
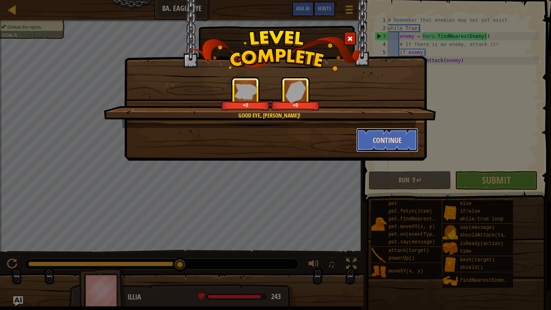
click at [398, 137] on button "Continue" at bounding box center [387, 140] width 62 height 24
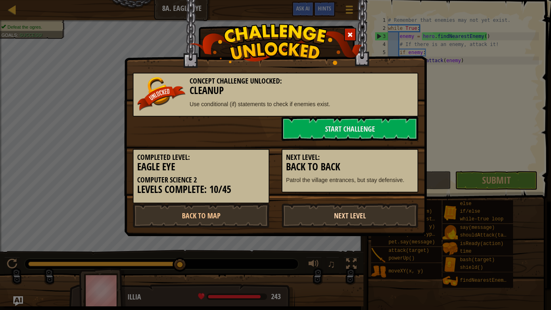
click at [343, 212] on link "Next Level" at bounding box center [349, 215] width 137 height 24
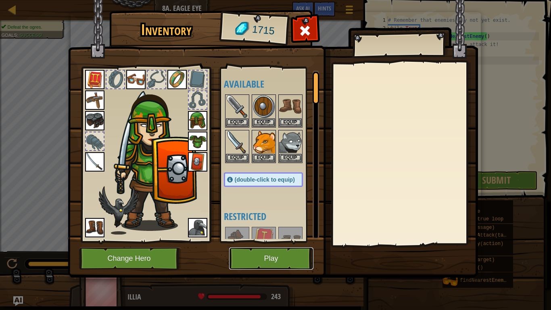
click at [287, 255] on button "Play" at bounding box center [271, 258] width 84 height 22
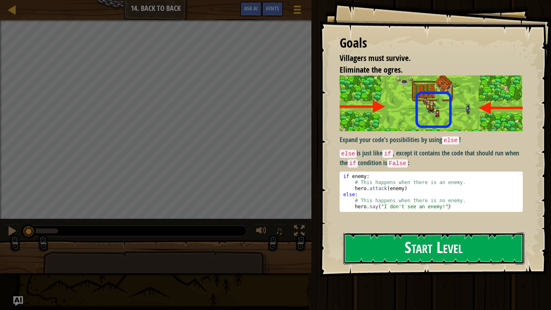
click at [406, 245] on button "Start Level" at bounding box center [433, 248] width 181 height 32
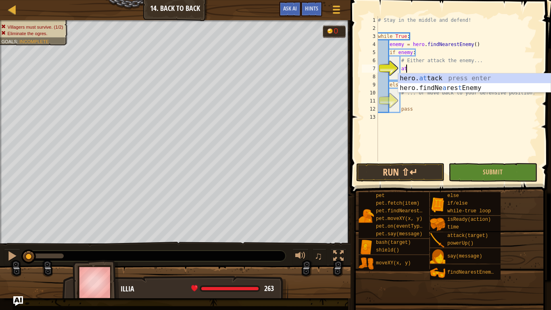
scroll to position [4, 4]
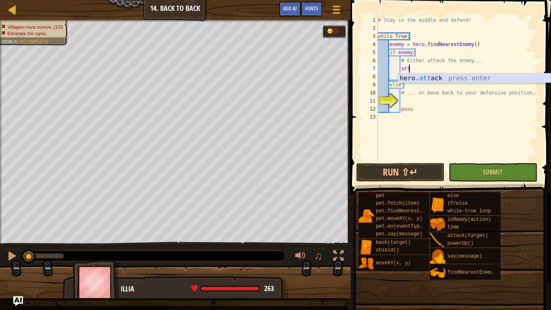
click at [424, 77] on div "hero. att ack press enter" at bounding box center [474, 87] width 152 height 29
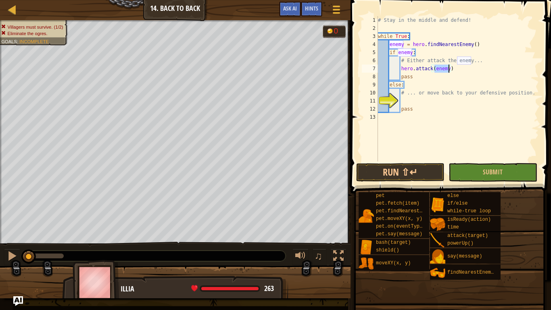
click at [424, 78] on div "# Stay in the middle and defend! while True : enemy = hero . findNearestEnemy (…" at bounding box center [457, 96] width 162 height 161
type textarea "pass"
click at [412, 98] on div "# Stay in the middle and defend! while True : enemy = hero . findNearestEnemy (…" at bounding box center [457, 96] width 162 height 161
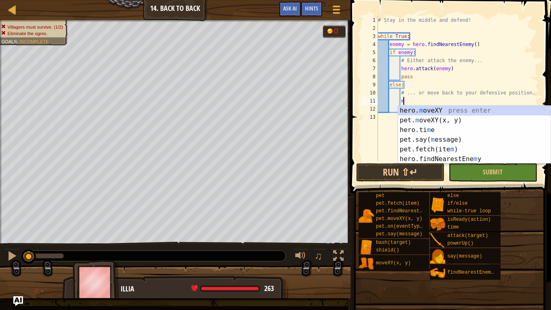
scroll to position [4, 4]
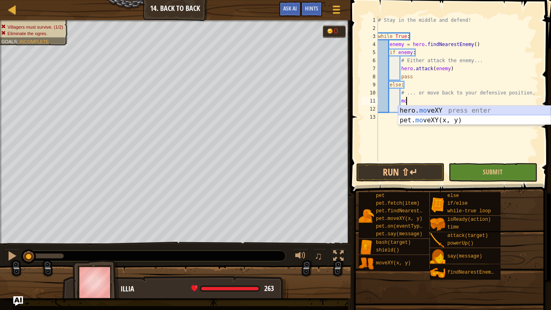
click at [425, 112] on div "hero. mo veXY press enter pet. mo veXY(x, y) press enter" at bounding box center [474, 125] width 152 height 39
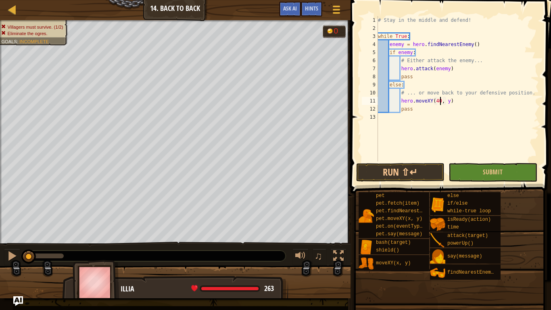
scroll to position [4, 9]
type textarea "hero.moveXY(40, 34)"
click at [438, 150] on div "# Stay in the middle and defend! while True : enemy = hero . findNearestEnemy (…" at bounding box center [457, 96] width 162 height 161
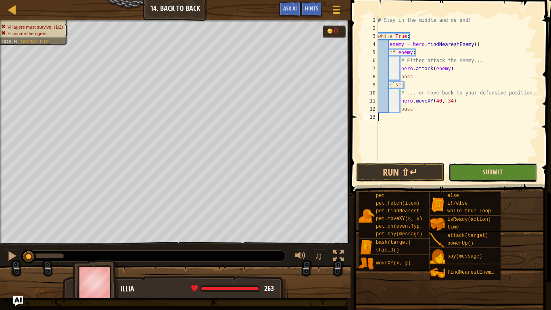
click at [487, 175] on span "Submit" at bounding box center [493, 171] width 20 height 9
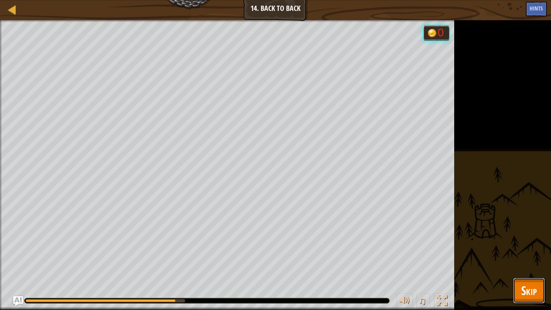
click at [527, 255] on span "Skip" at bounding box center [529, 290] width 16 height 17
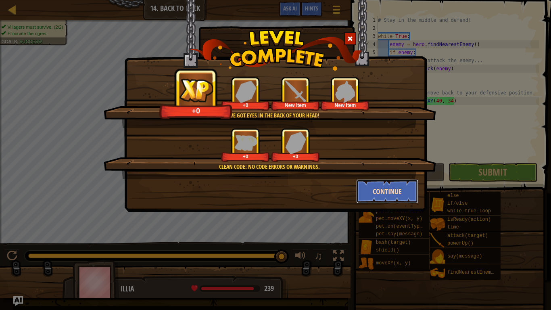
click at [389, 192] on button "Continue" at bounding box center [387, 191] width 62 height 24
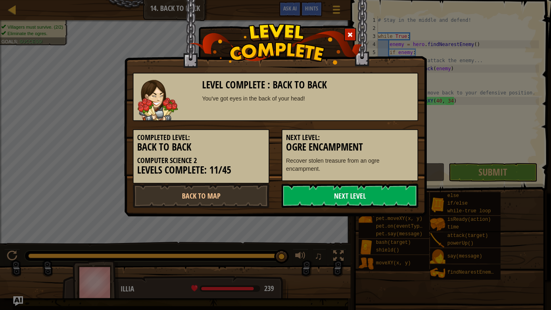
click at [383, 195] on link "Next Level" at bounding box center [349, 195] width 137 height 24
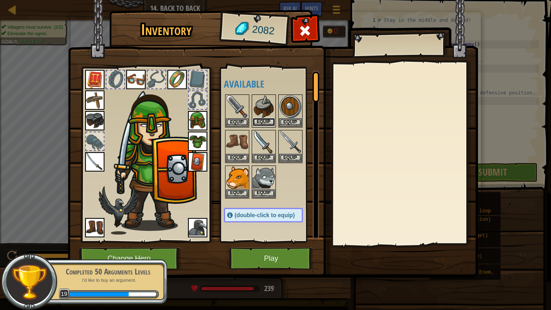
click at [263, 121] on button "Equip" at bounding box center [263, 122] width 23 height 8
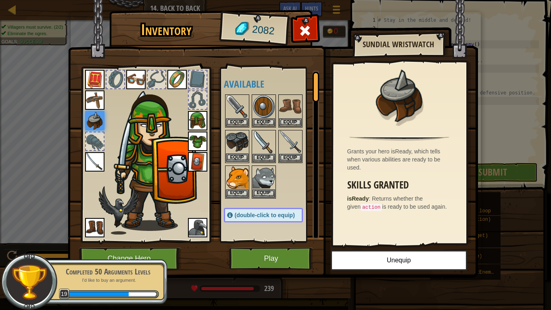
click at [240, 139] on img at bounding box center [237, 142] width 23 height 23
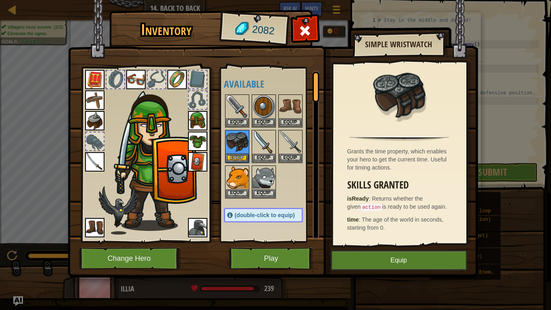
click at [90, 123] on img at bounding box center [94, 120] width 19 height 19
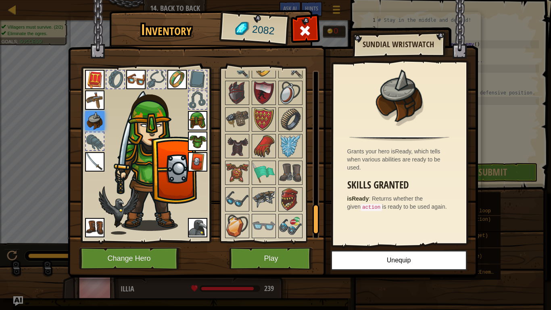
scroll to position [843, 0]
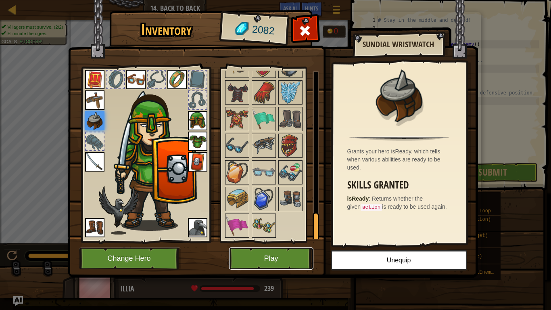
click at [275, 254] on button "Play" at bounding box center [271, 258] width 84 height 22
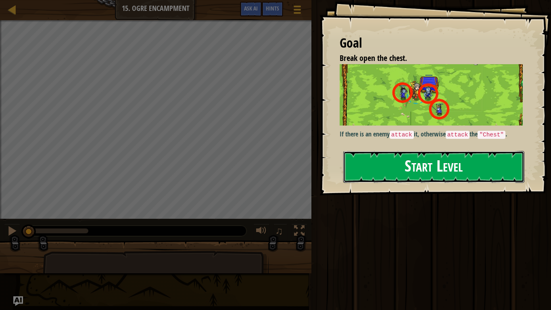
click at [357, 174] on button "Start Level" at bounding box center [433, 167] width 181 height 32
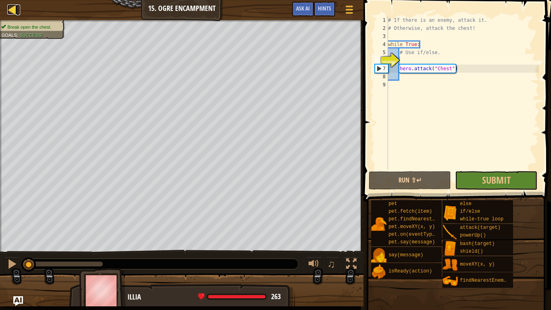
click at [12, 9] on div at bounding box center [12, 9] width 10 height 10
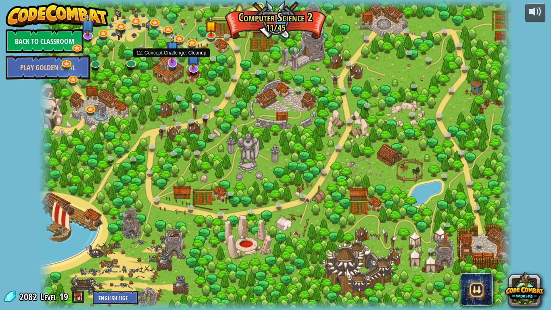
click at [172, 62] on img at bounding box center [172, 48] width 13 height 31
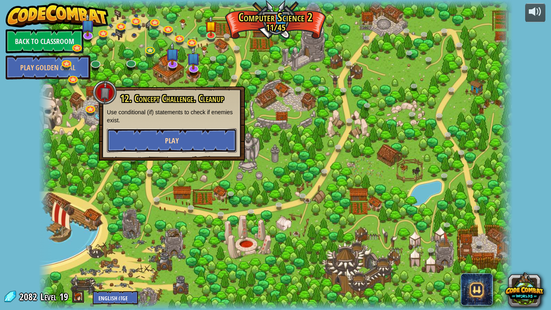
click at [181, 139] on button "Play" at bounding box center [172, 140] width 130 height 24
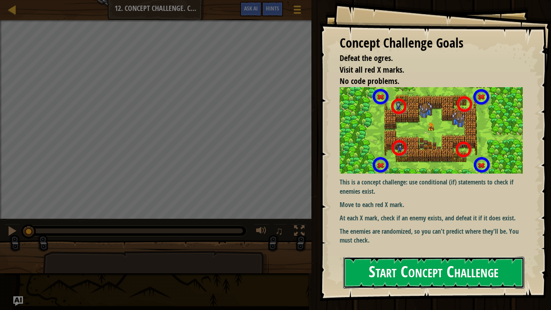
click at [466, 255] on button "Start Concept Challenge" at bounding box center [433, 272] width 181 height 32
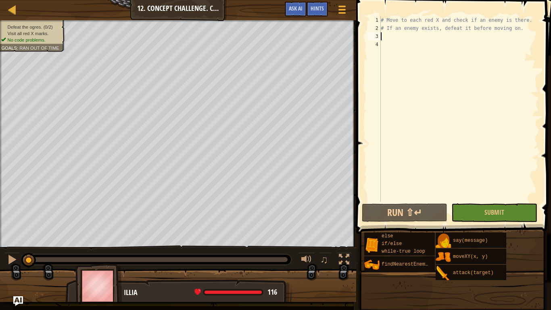
click at [422, 38] on div "# Move to each red X and check if an enemy is there. # If an enemy exists, defe…" at bounding box center [459, 117] width 160 height 202
click at [10, 12] on div at bounding box center [12, 9] width 10 height 10
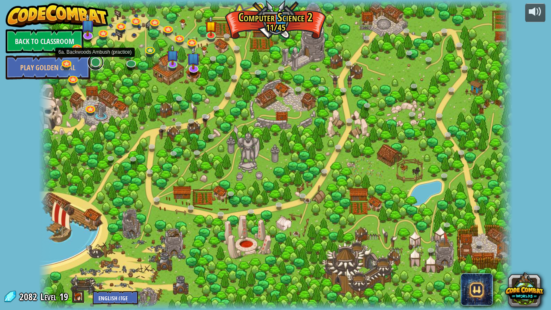
click at [97, 61] on link at bounding box center [95, 62] width 16 height 16
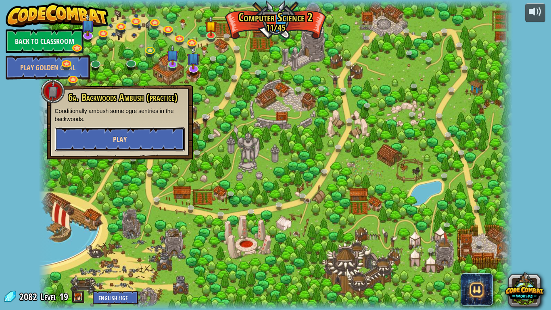
click at [133, 131] on button "Play" at bounding box center [120, 139] width 130 height 24
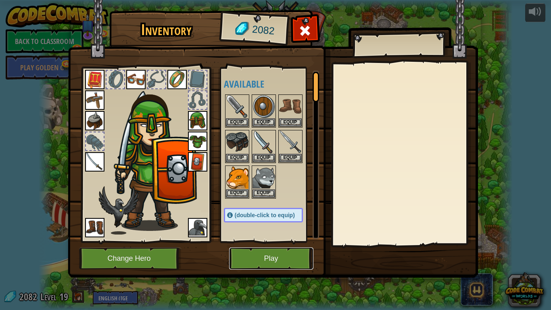
click at [281, 255] on button "Play" at bounding box center [271, 258] width 84 height 22
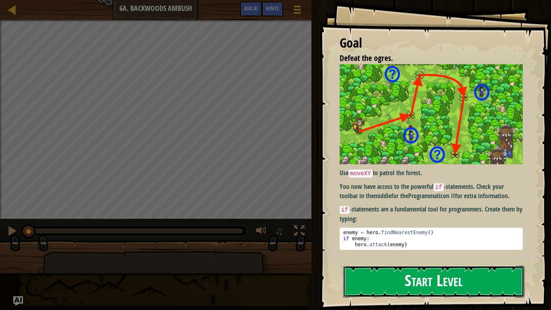
click at [394, 255] on button "Start Level" at bounding box center [433, 281] width 181 height 32
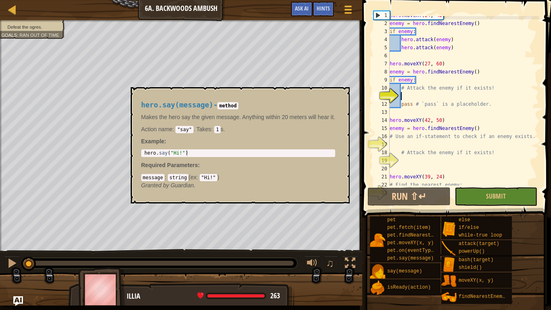
scroll to position [8, 0]
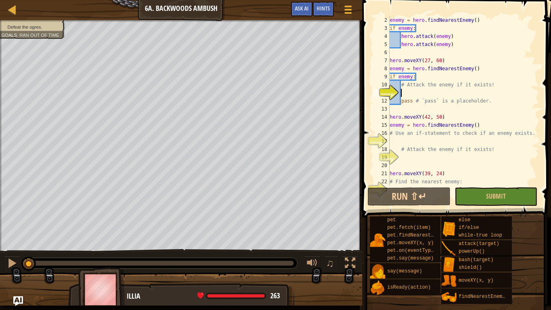
type textarea "t"
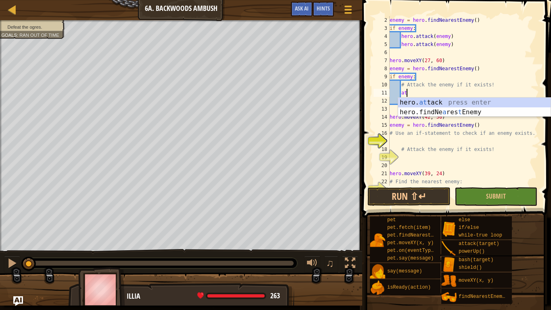
scroll to position [4, 2]
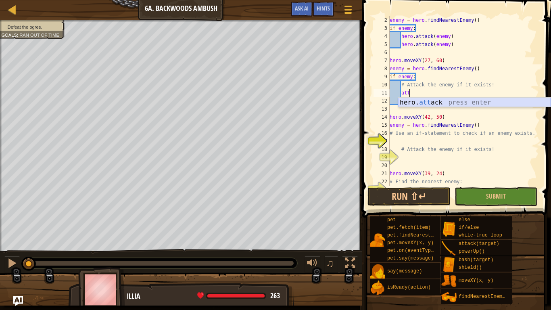
click at [443, 102] on div "hero. att ack press enter" at bounding box center [474, 112] width 152 height 29
type textarea "hero.attack(enemy)"
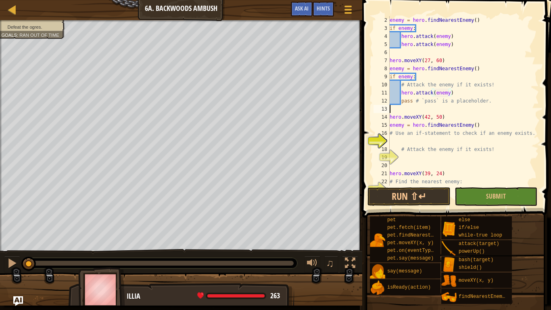
click at [450, 111] on div "enemy = hero . findNearestEnemy ( ) if enemy : hero . attack ( enemy ) hero . a…" at bounding box center [463, 108] width 151 height 185
click at [435, 143] on div "enemy = hero . findNearestEnemy ( ) if enemy : hero . attack ( enemy ) hero . a…" at bounding box center [463, 108] width 151 height 185
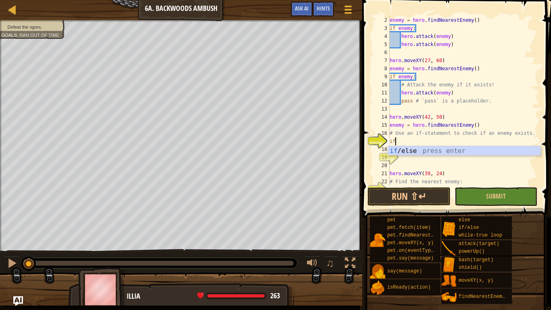
scroll to position [4, 0]
click at [435, 150] on div "if /else press enter" at bounding box center [464, 160] width 152 height 29
type textarea "if enemy:"
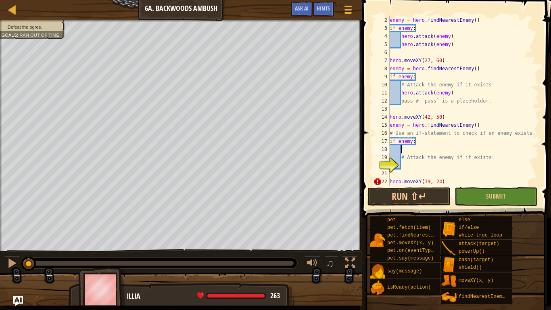
click at [410, 152] on div "enemy = hero . findNearestEnemy ( ) if enemy : hero . attack ( enemy ) hero . a…" at bounding box center [463, 108] width 151 height 185
type textarea "fi"
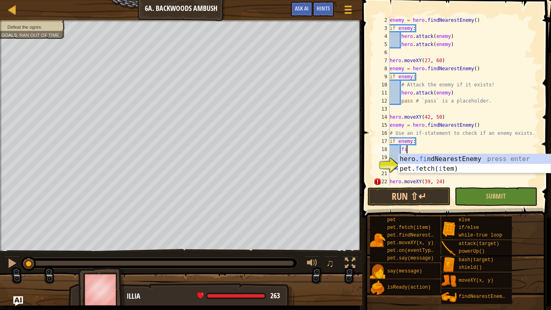
scroll to position [4, 2]
click at [453, 156] on div "hero. fi ndNearestEnemy press enter pet. f etch( i tem) press enter" at bounding box center [474, 173] width 152 height 39
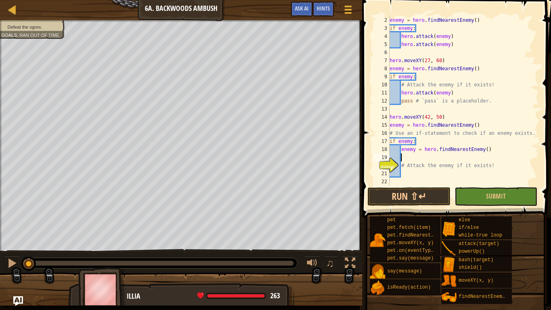
scroll to position [4, 1]
click at [422, 171] on div "enemy = hero . findNearestEnemy ( ) if enemy : hero . attack ( enemy ) hero . a…" at bounding box center [463, 108] width 151 height 185
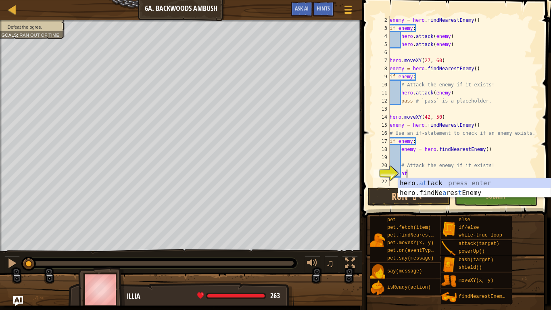
scroll to position [4, 2]
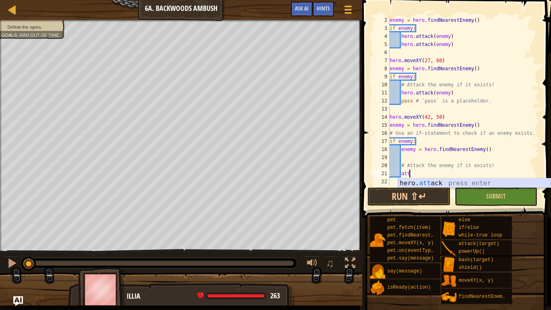
click at [429, 182] on div "hero. att ack press enter" at bounding box center [474, 192] width 152 height 29
type textarea "hero.attack(enemy)"
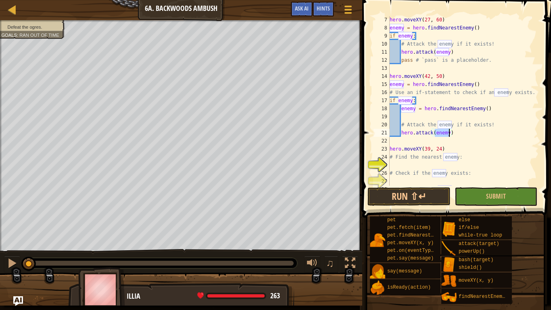
scroll to position [65, 0]
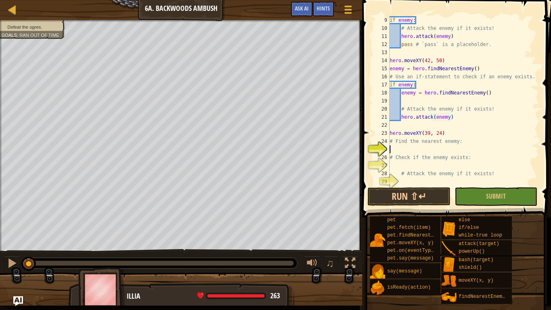
click at [430, 149] on div "if enemy : # Attack the enemy if it exists! hero . attack ( enemy ) pass # `pas…" at bounding box center [463, 108] width 151 height 185
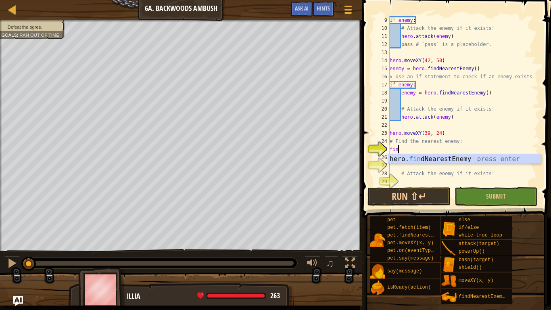
type textarea "find"
click at [434, 159] on div "hero. find NearestEnemy press enter" at bounding box center [464, 168] width 152 height 29
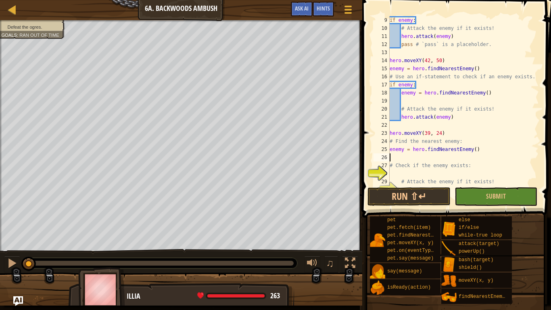
click at [422, 182] on div "if enemy : # Attack the enemy if it exists! hero . attack ( enemy ) pass # `pas…" at bounding box center [463, 108] width 151 height 185
type textarea "# Attack the enemy if it exists!"
click at [422, 173] on div "if enemy : # Attack the enemy if it exists! hero . attack ( enemy ) pass # `pas…" at bounding box center [463, 108] width 151 height 185
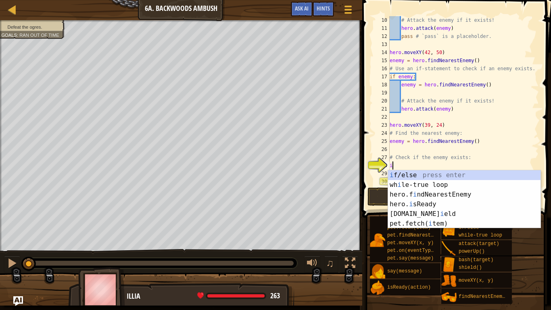
scroll to position [4, 0]
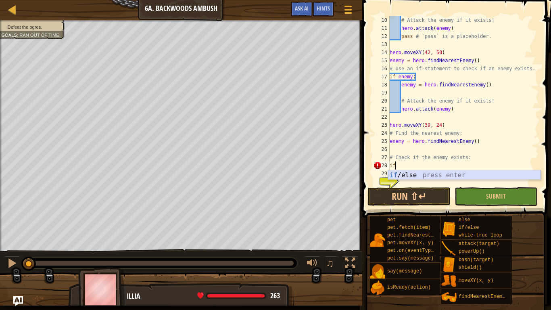
click at [425, 176] on div "if /else press enter" at bounding box center [464, 184] width 152 height 29
type textarea "if enemy:"
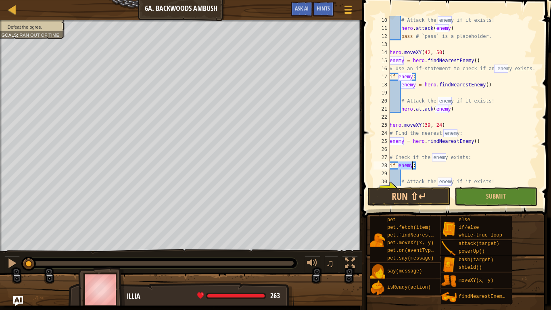
click at [425, 177] on div "# Attack the enemy if it exists! hero . attack ( enemy ) pass # `pass` is a pla…" at bounding box center [463, 108] width 151 height 185
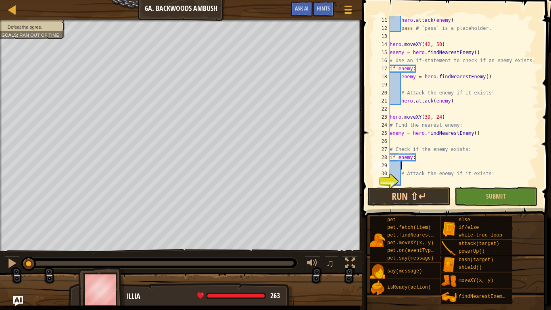
click at [425, 183] on div "hero . attack ( enemy ) pass # `pass` is a placeholder. hero . moveXY ( 42 , 50…" at bounding box center [463, 108] width 151 height 185
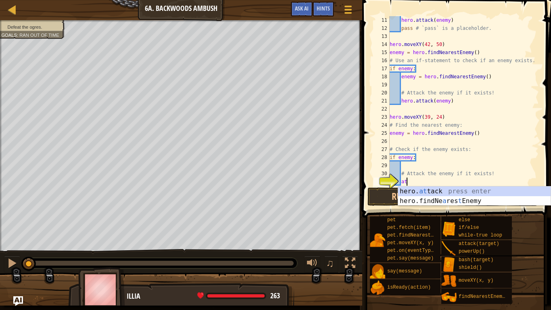
scroll to position [4, 2]
click at [436, 188] on div "hero. at tack press enter hero.findNe a res t Enemy press enter" at bounding box center [474, 205] width 152 height 39
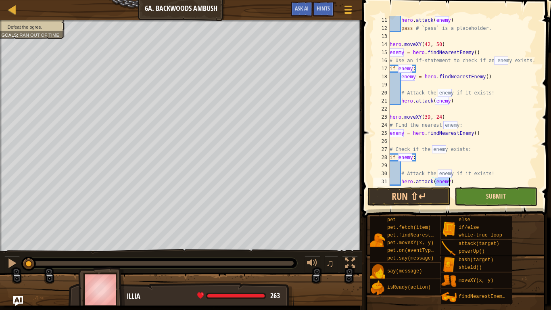
type textarea "hero.attack(enemy)"
click at [487, 195] on span "Submit" at bounding box center [496, 195] width 20 height 9
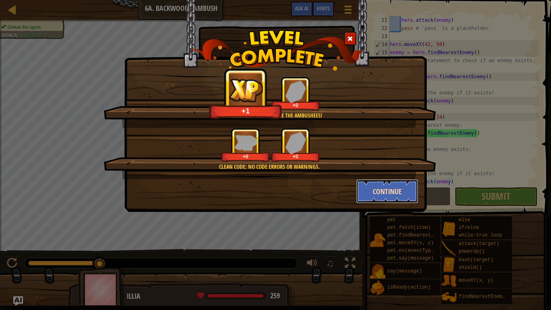
click at [395, 191] on button "Continue" at bounding box center [387, 191] width 62 height 24
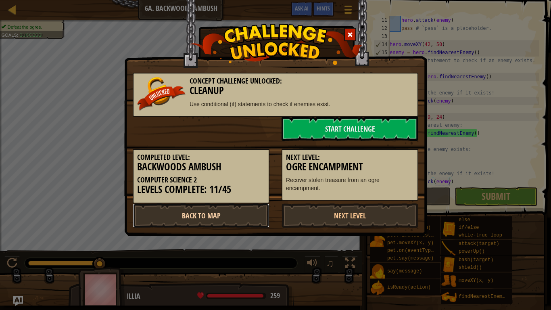
click at [261, 216] on link "Back to Map" at bounding box center [201, 215] width 137 height 24
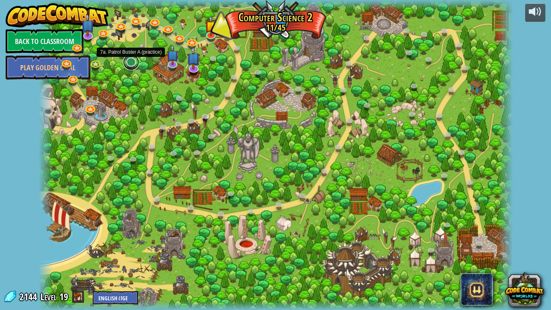
click at [132, 62] on link at bounding box center [131, 62] width 16 height 16
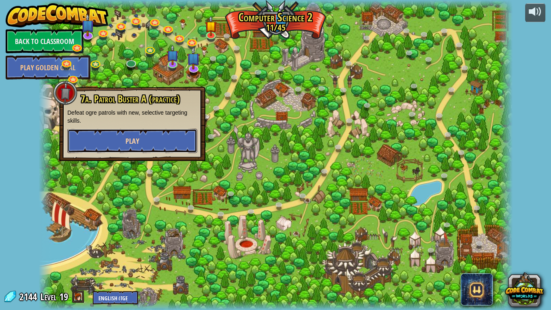
click at [141, 129] on button "Play" at bounding box center [132, 141] width 130 height 24
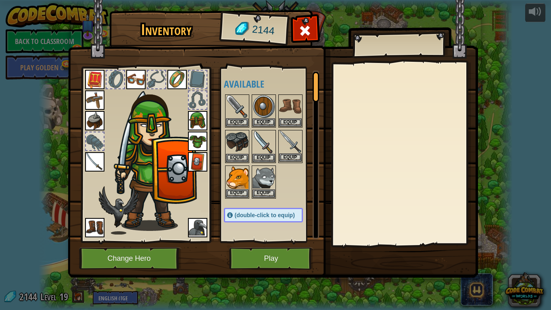
click at [283, 138] on img at bounding box center [290, 142] width 23 height 23
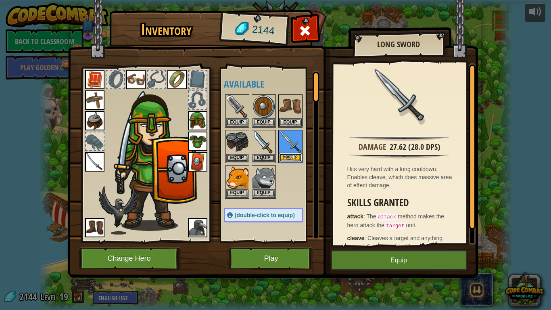
click at [288, 157] on button "Equip" at bounding box center [290, 157] width 23 height 8
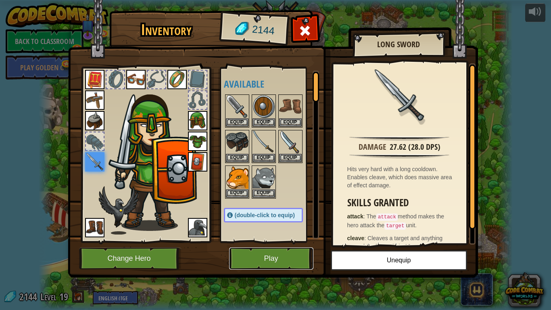
click at [262, 255] on button "Play" at bounding box center [271, 258] width 84 height 22
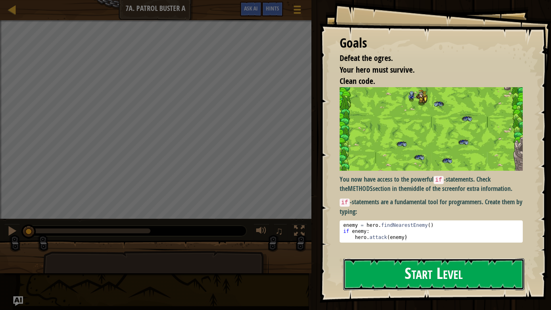
click at [378, 255] on button "Start Level" at bounding box center [433, 274] width 181 height 32
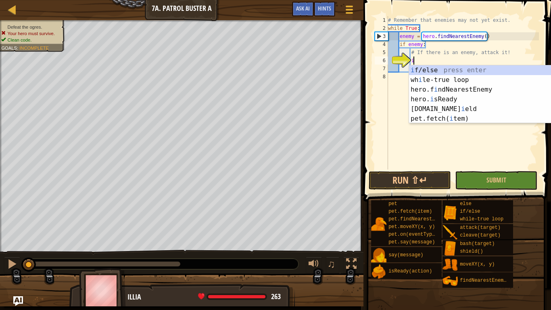
scroll to position [4, 4]
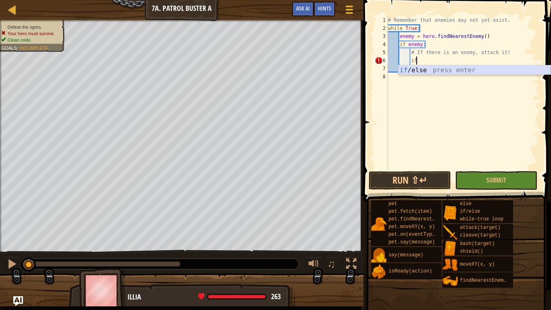
click at [431, 71] on div "if /else press enter" at bounding box center [474, 79] width 152 height 29
type textarea "if enemy:"
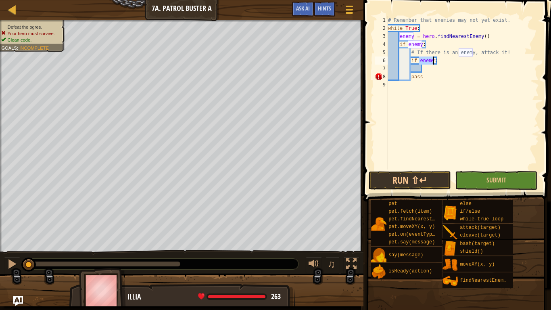
click at [435, 72] on div "# Remember that enemies may not yet exist. while True : enemy = hero . findNear…" at bounding box center [462, 100] width 152 height 169
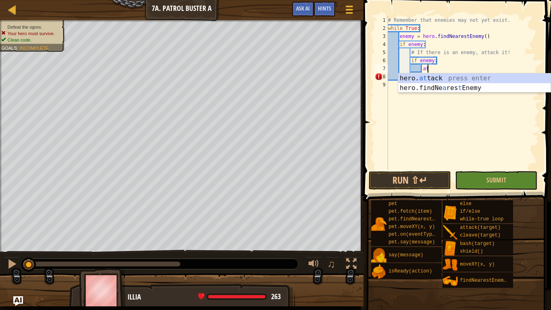
scroll to position [4, 5]
click at [435, 76] on div "hero. at tack press enter hero.findNe a res t Enemy press enter" at bounding box center [474, 92] width 152 height 39
type textarea "hero.attack(enemy)"
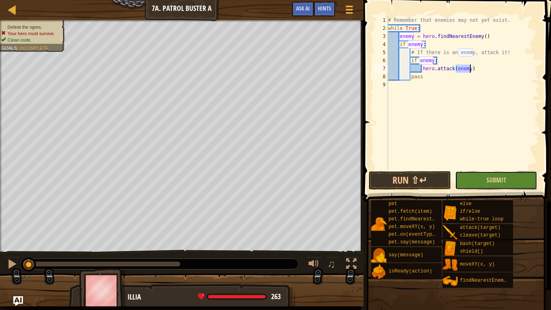
click at [470, 177] on button "Submit" at bounding box center [496, 180] width 82 height 19
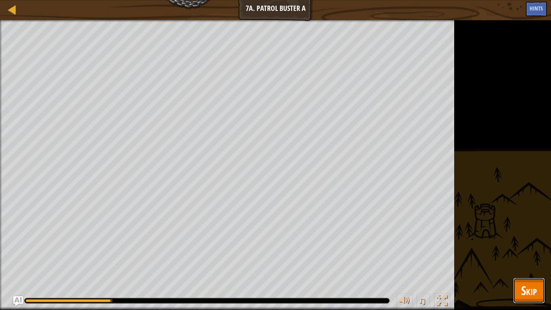
click at [529, 255] on span "Skip" at bounding box center [529, 290] width 16 height 17
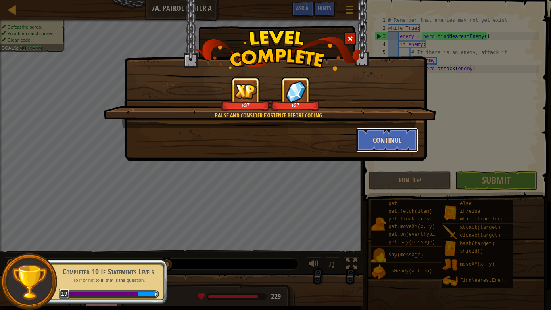
click at [390, 141] on button "Continue" at bounding box center [387, 140] width 62 height 24
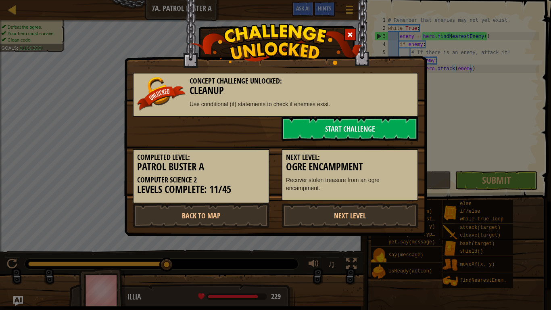
click at [334, 254] on div "Concept Challenge Unlocked: Cleanup Use conditional (if) statements to check if…" at bounding box center [275, 155] width 551 height 310
click at [221, 217] on link "Back to Map" at bounding box center [201, 215] width 137 height 24
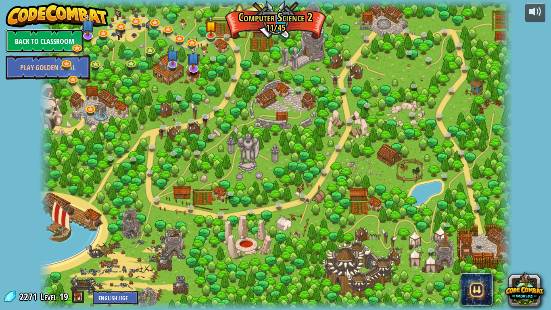
click at [38, 42] on link "Back to Classroom" at bounding box center [45, 41] width 78 height 24
